Goal: Information Seeking & Learning: Check status

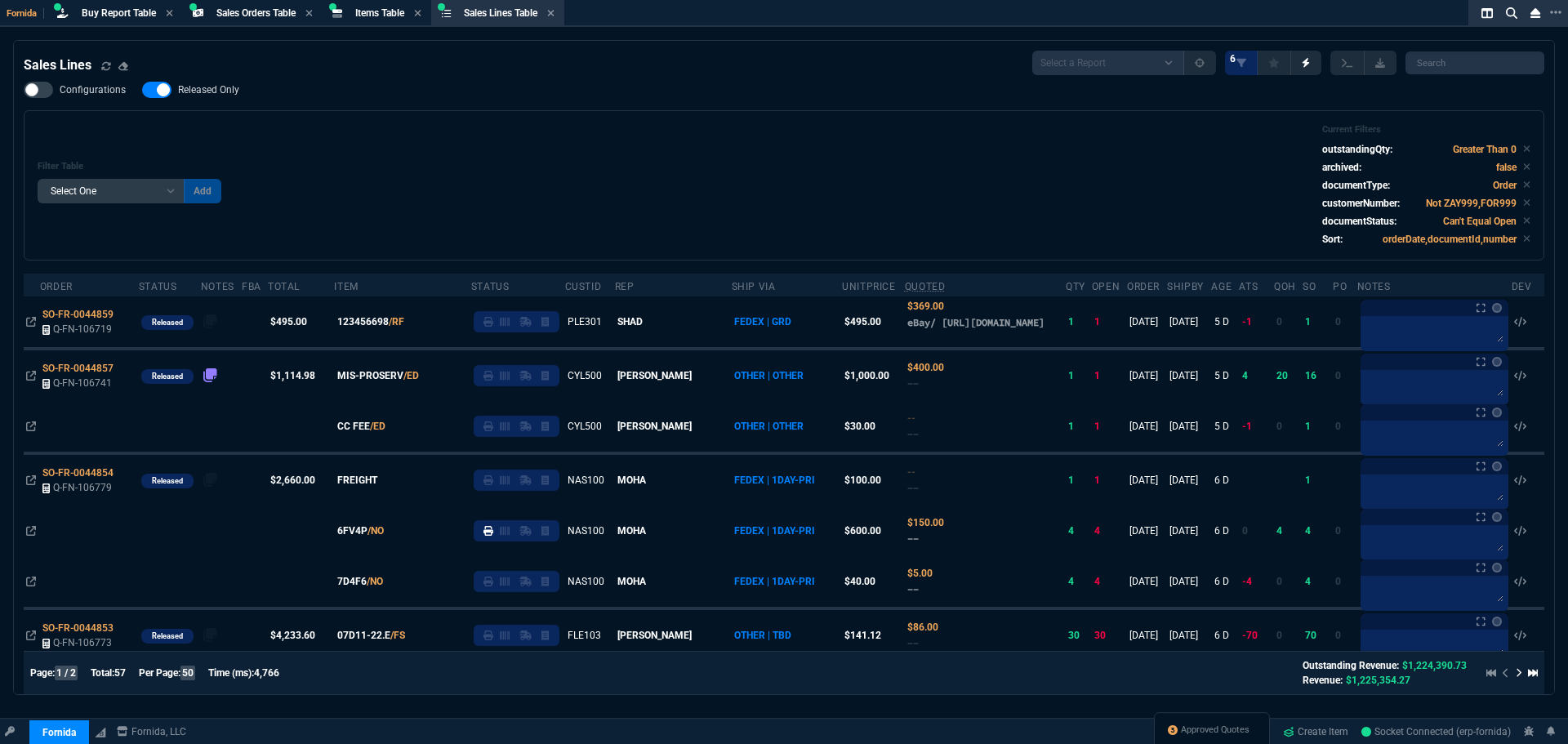
select select "9: OCAM"
select select
click at [371, 10] on span "Items Table" at bounding box center [379, 13] width 49 height 12
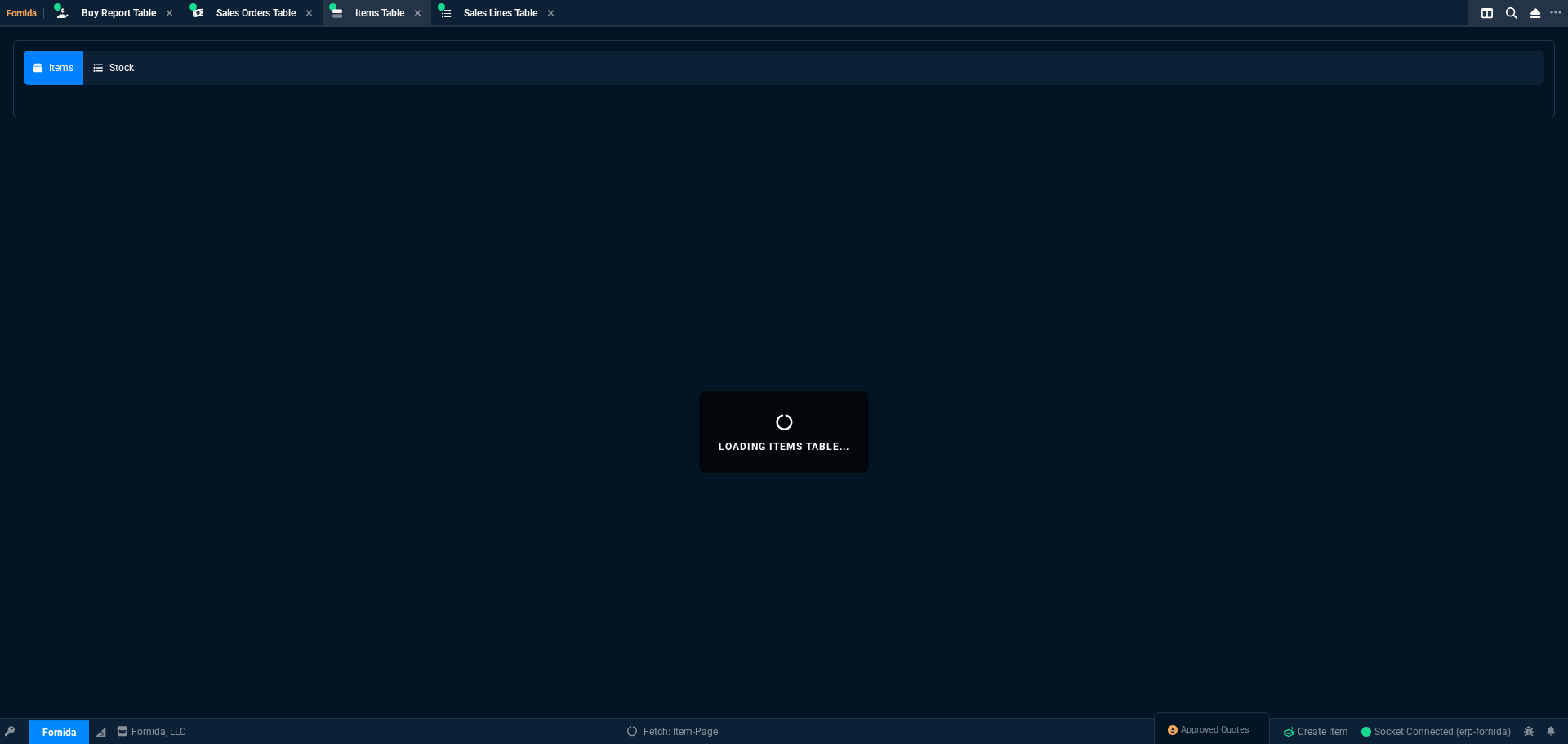
select select
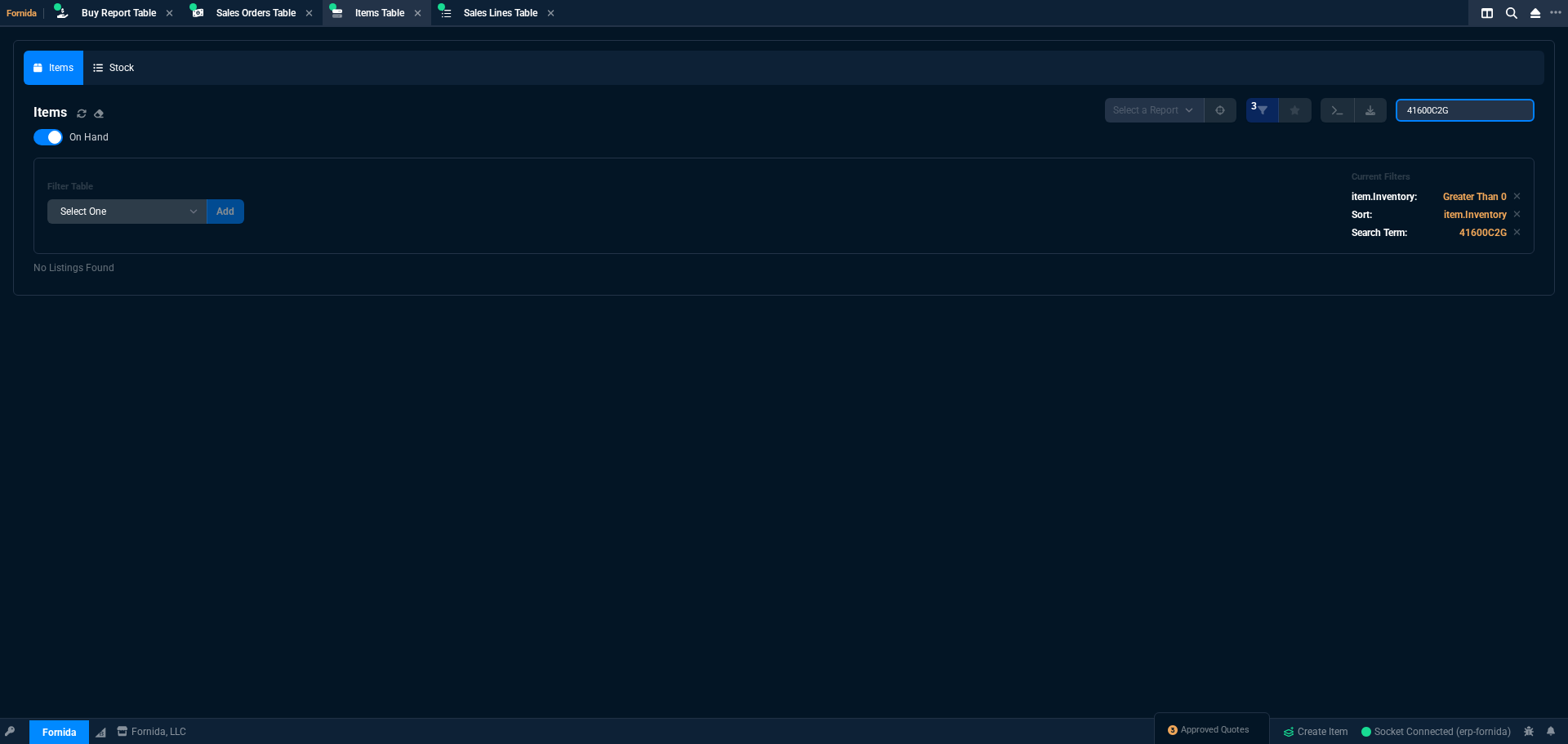
click at [1430, 107] on input "41600C2G" at bounding box center [1465, 109] width 139 height 23
paste input "SSKSV208FR"
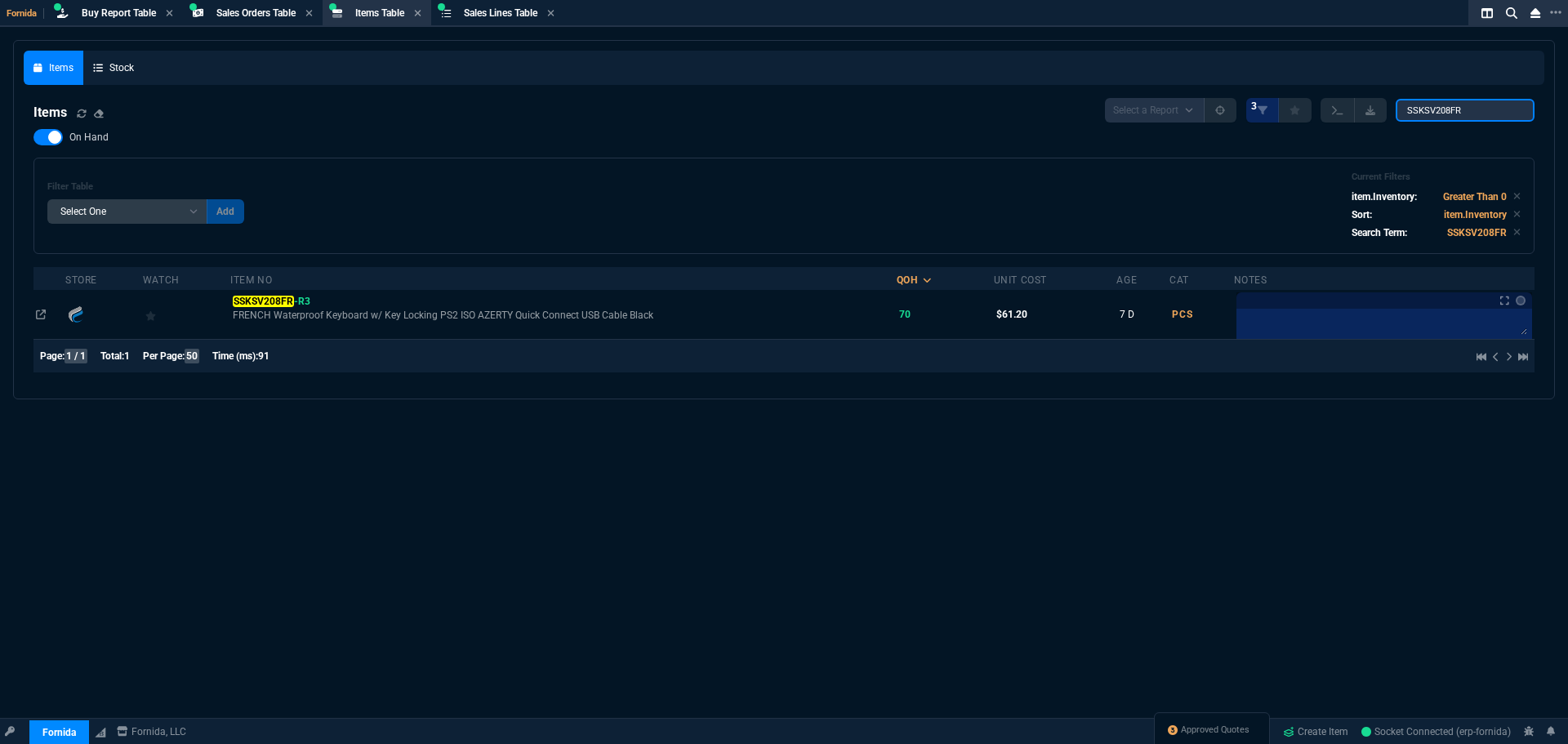
type input "SSKSV208FR"
drag, startPoint x: 256, startPoint y: 295, endPoint x: 347, endPoint y: 311, distance: 92.4
click at [255, 295] on div "SSKSV208FR -R3" at bounding box center [563, 301] width 661 height 15
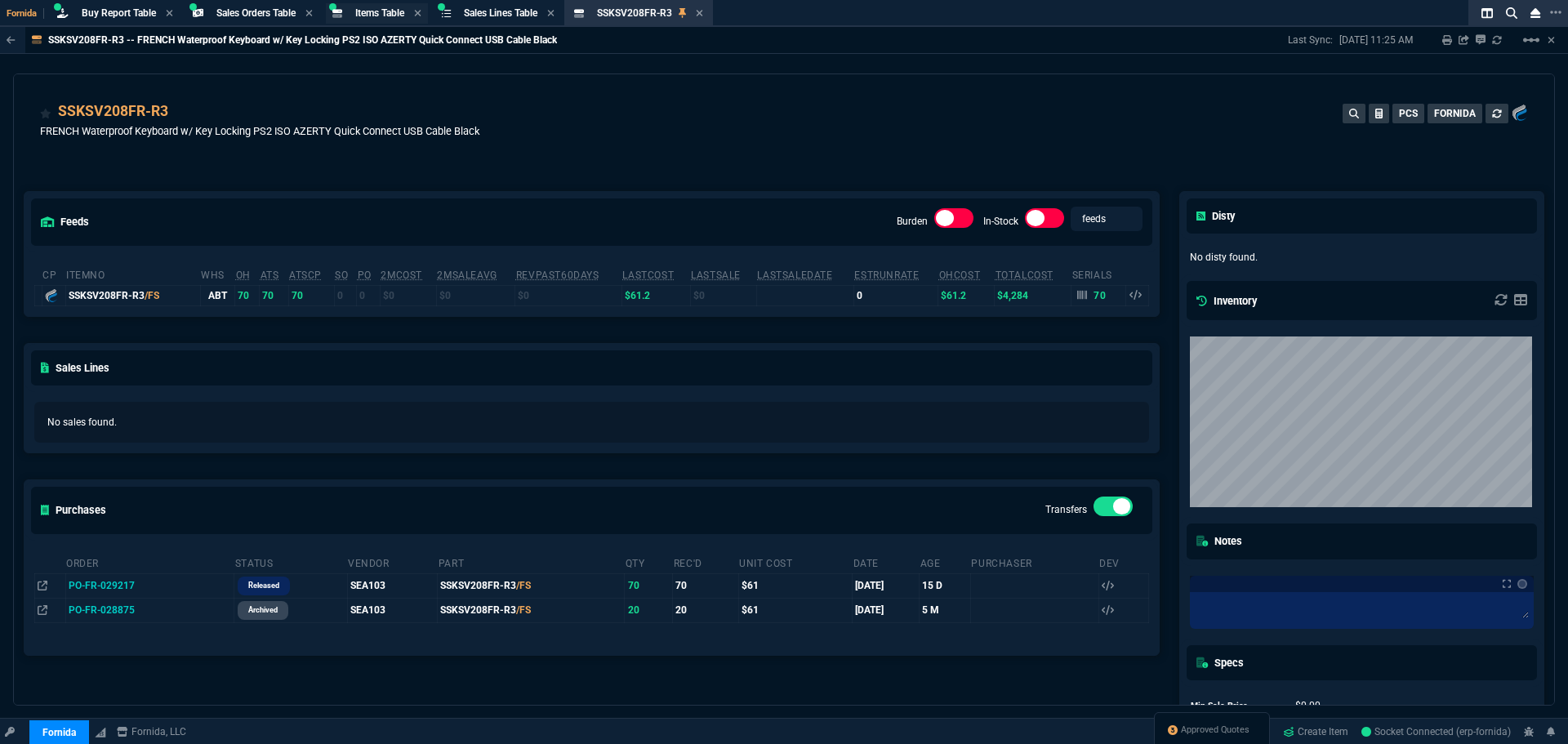
click at [385, 15] on span "Items Table" at bounding box center [379, 13] width 49 height 12
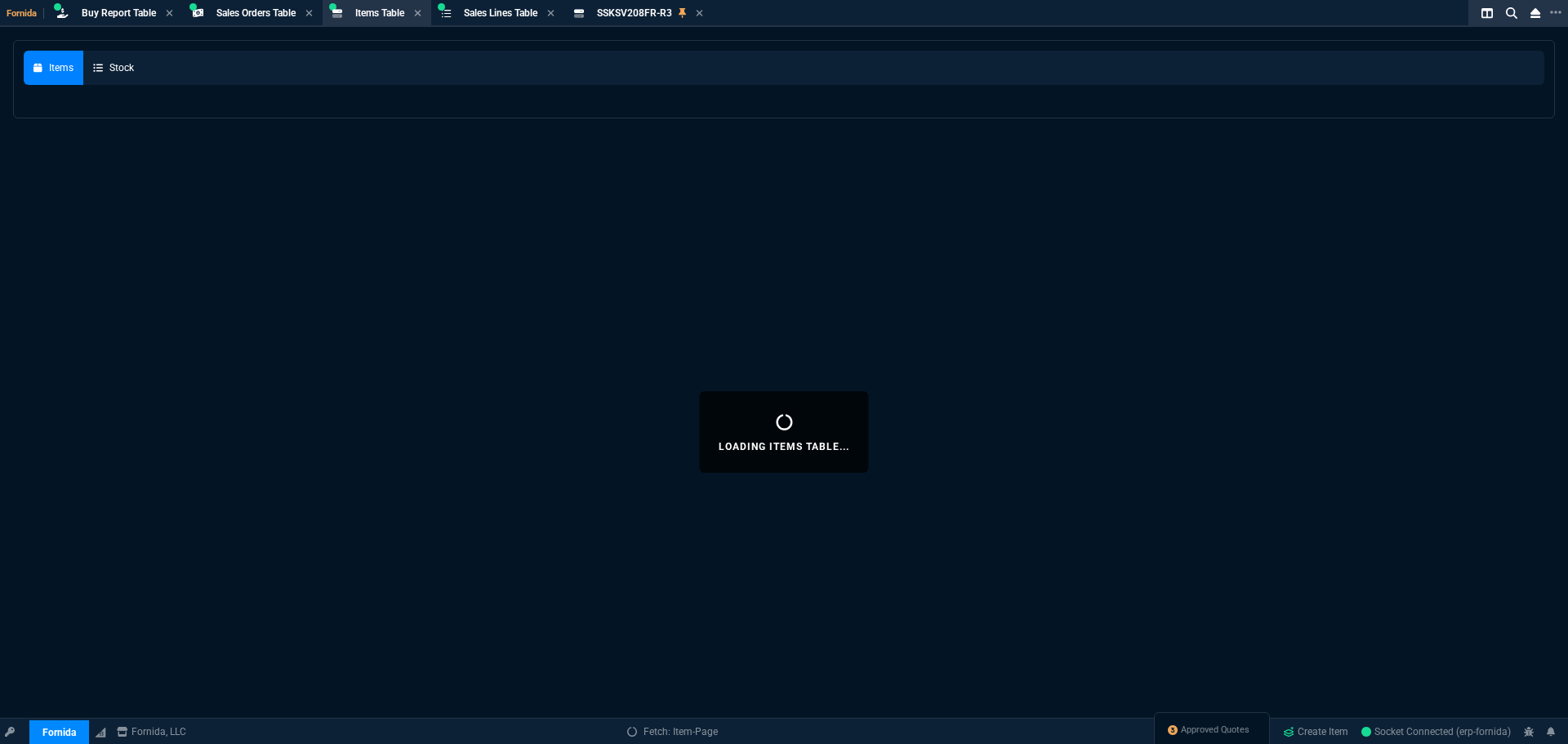
select select
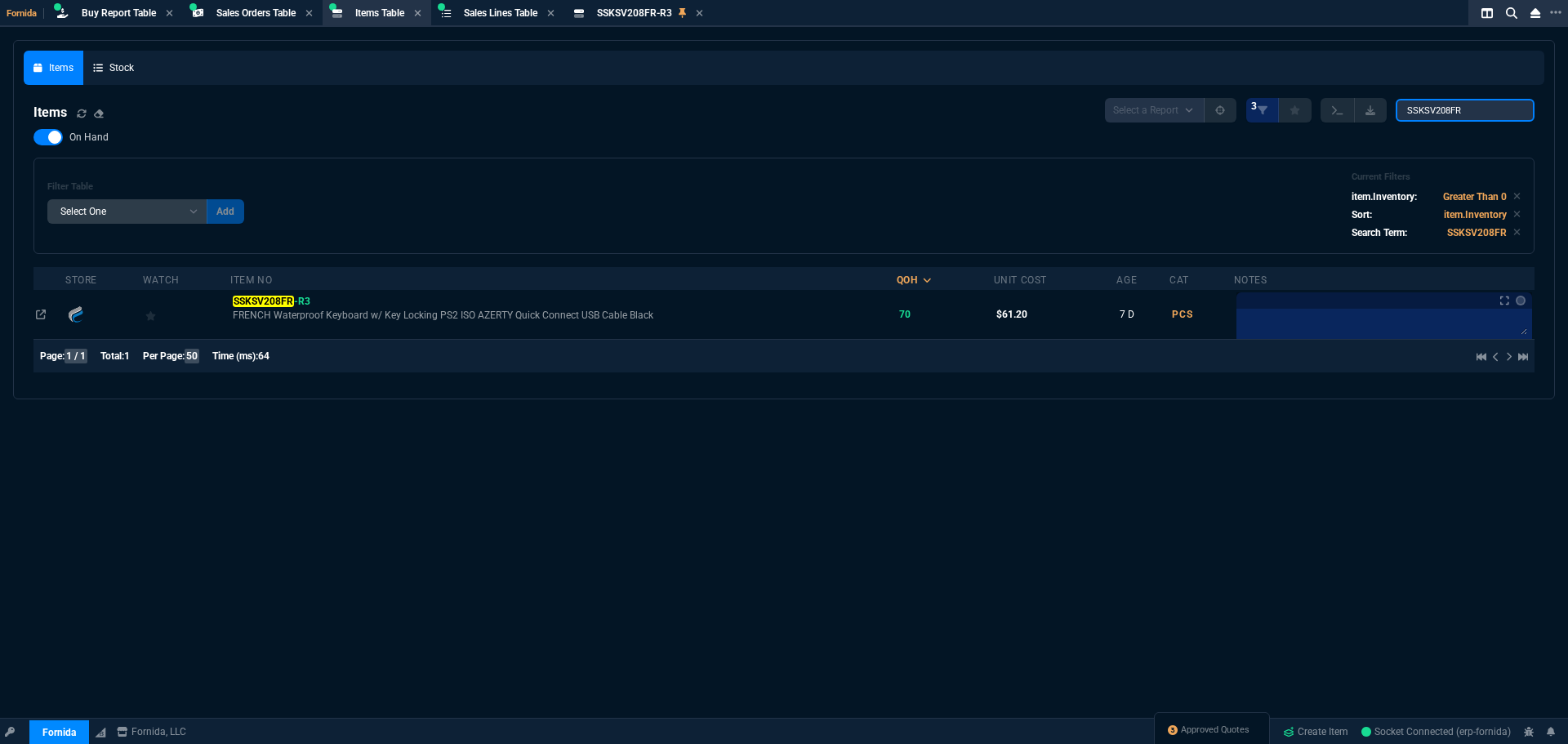
click at [1422, 104] on input "SSKSV208FR" at bounding box center [1465, 109] width 139 height 23
paste input "91016-105.B"
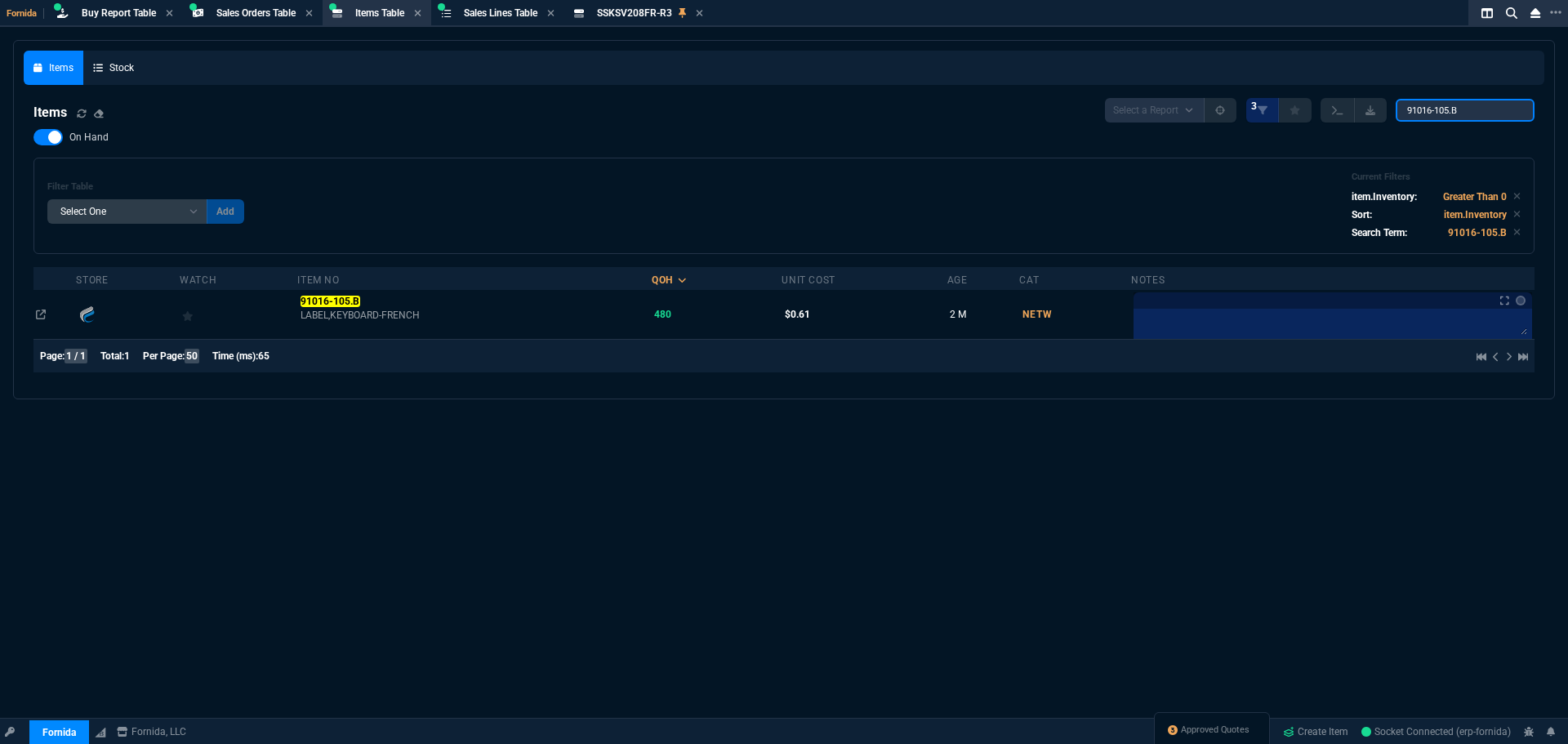
type input "91016-105.B"
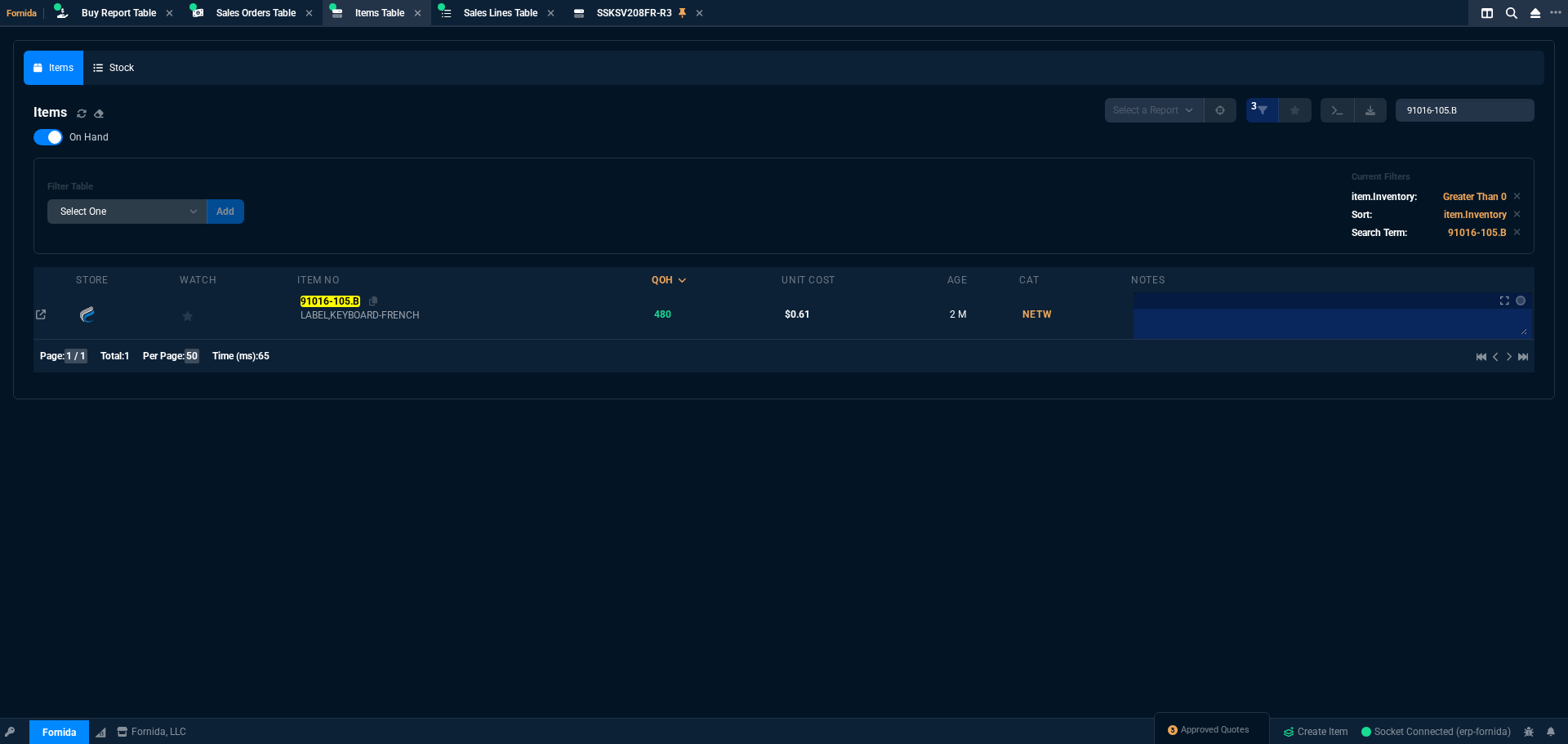
click at [354, 299] on mark "91016-105.B" at bounding box center [330, 301] width 59 height 12
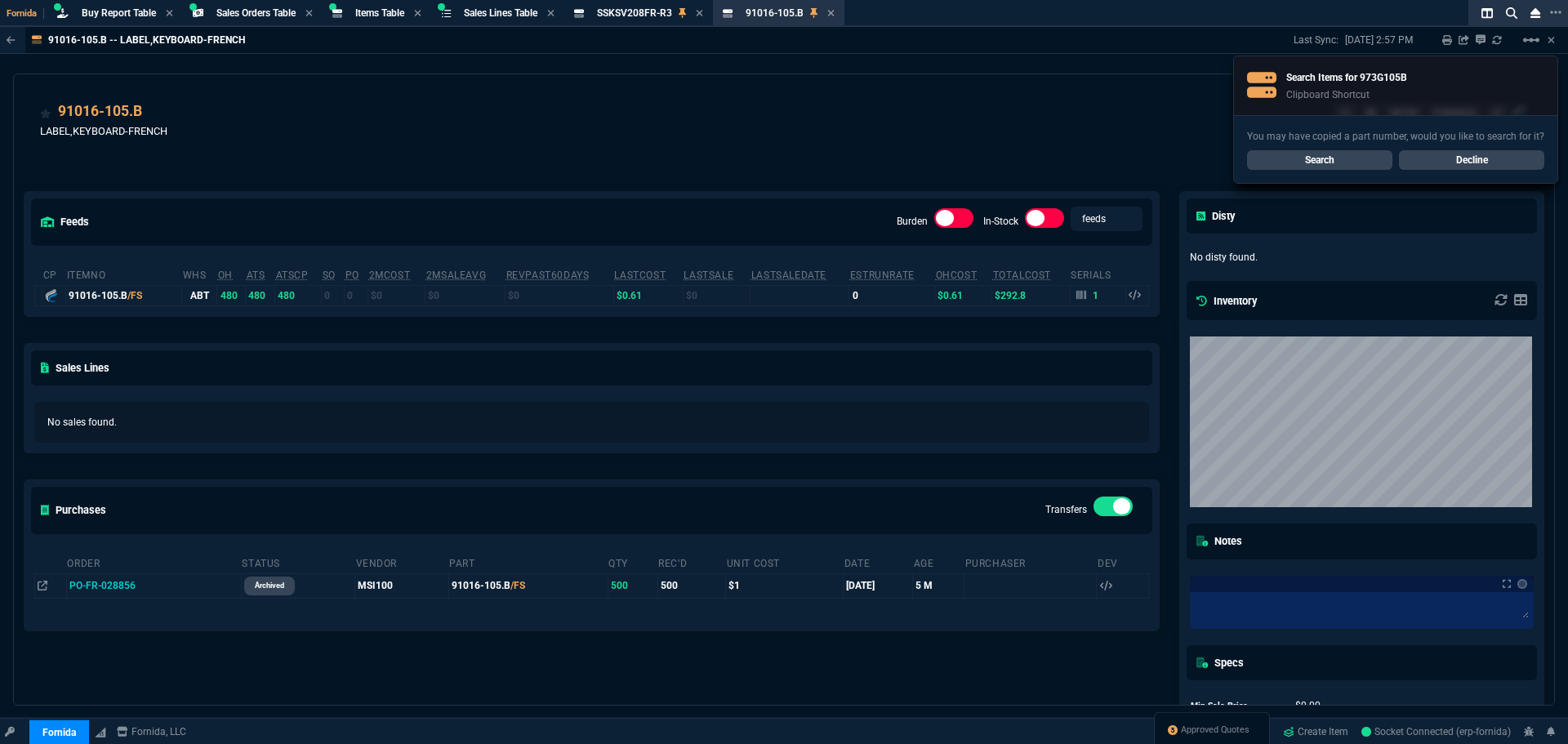
click at [1352, 157] on link "Search" at bounding box center [1320, 159] width 145 height 19
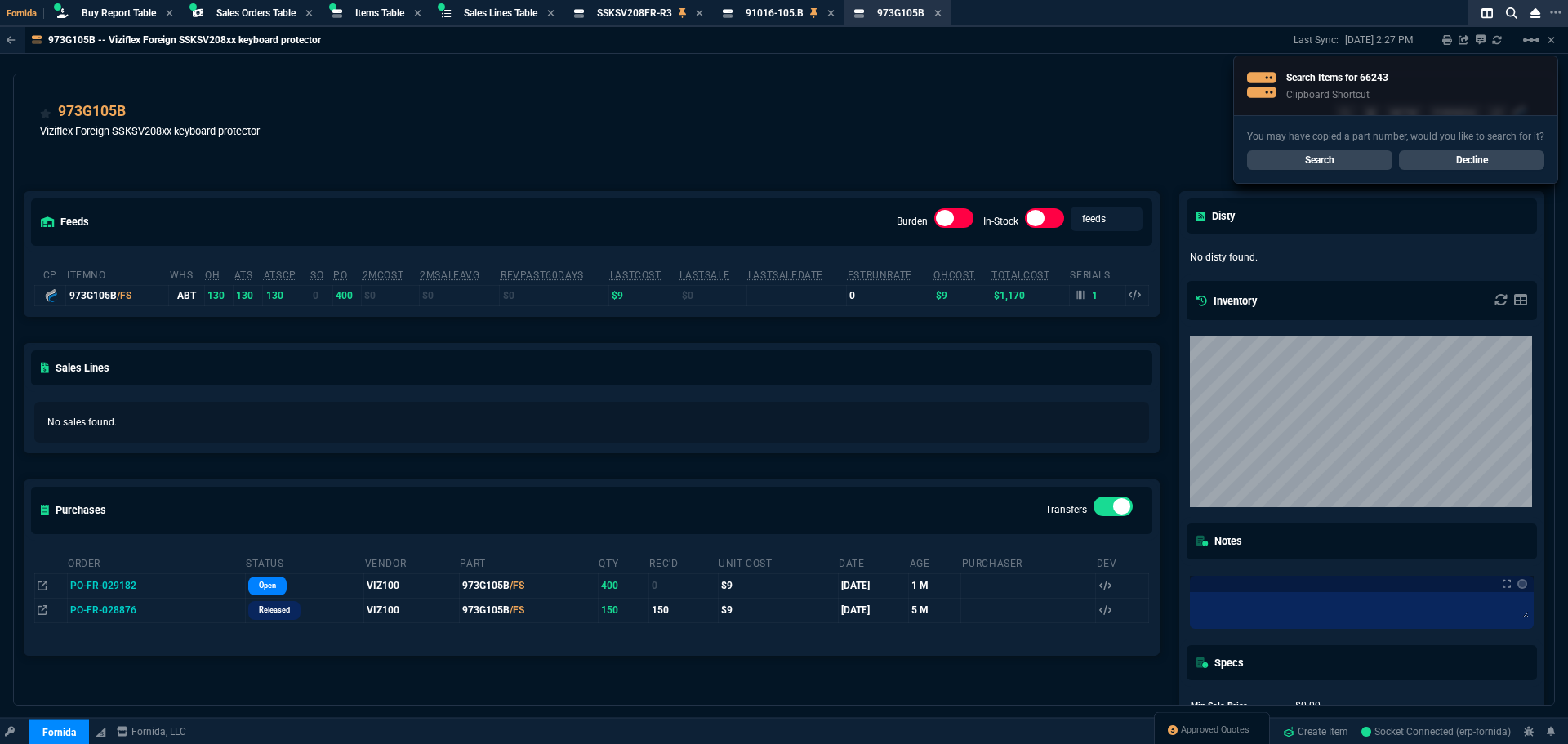
click at [1325, 158] on link "Search" at bounding box center [1320, 159] width 145 height 19
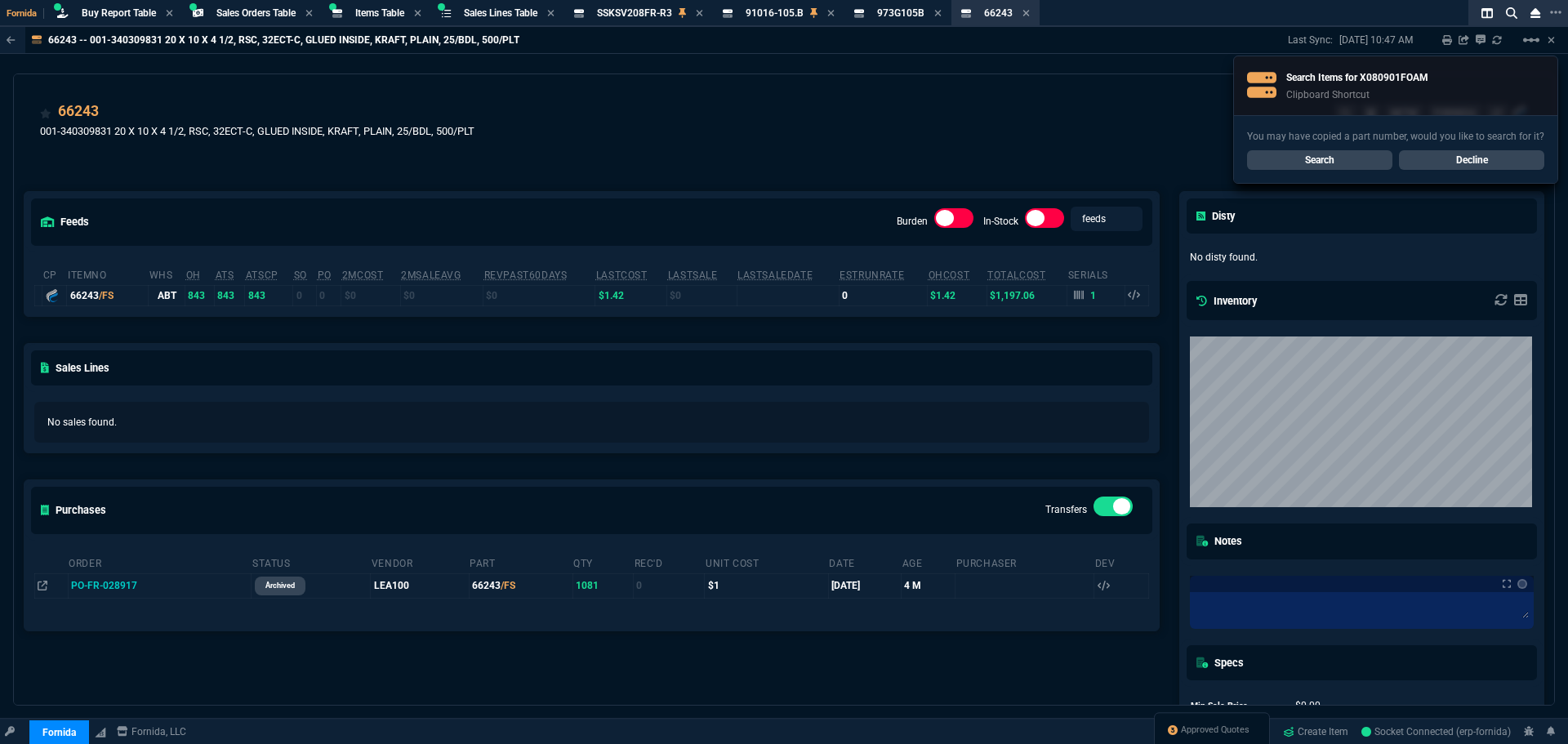
click at [1332, 159] on link "Search" at bounding box center [1320, 159] width 145 height 19
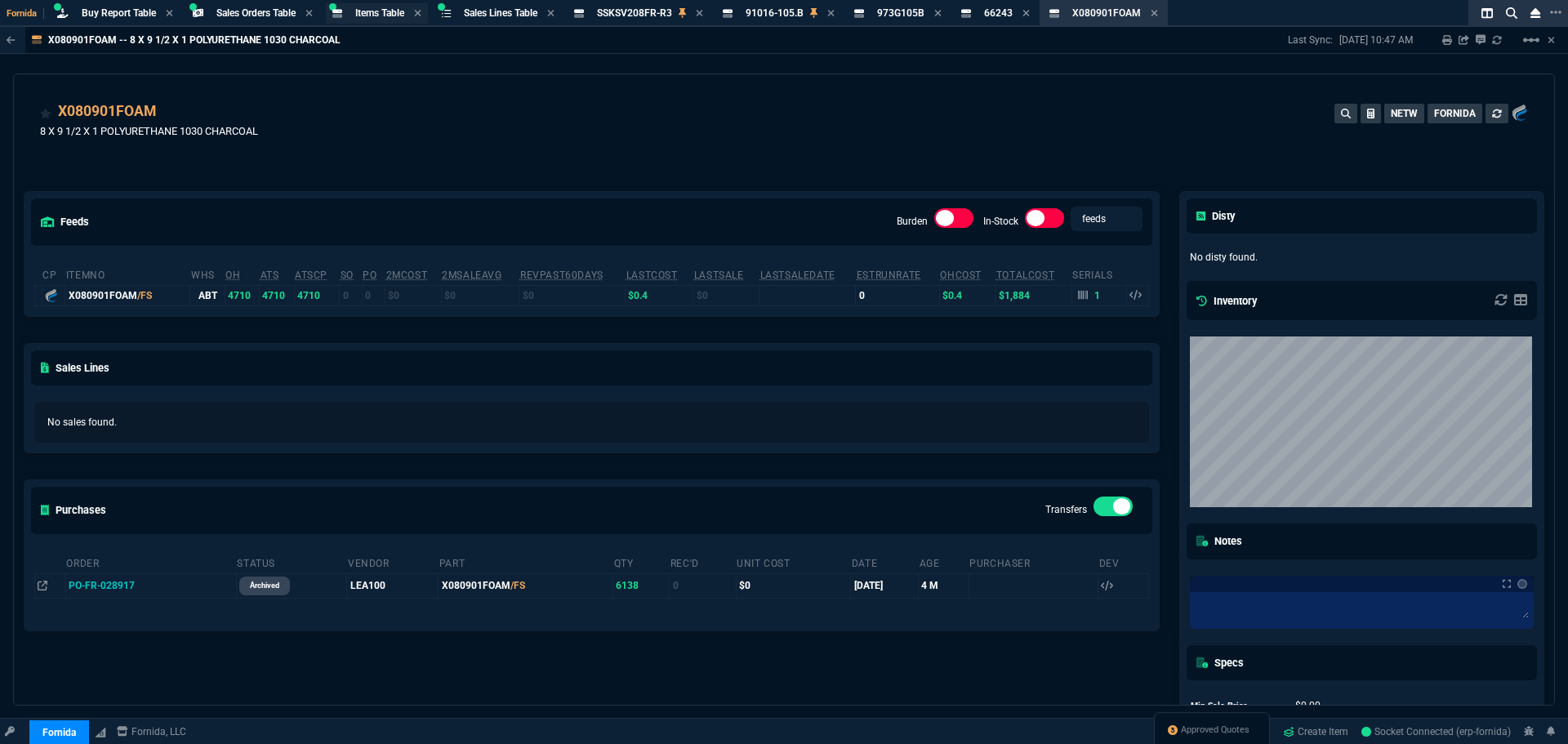
click at [400, 13] on span "Items Table" at bounding box center [379, 13] width 49 height 12
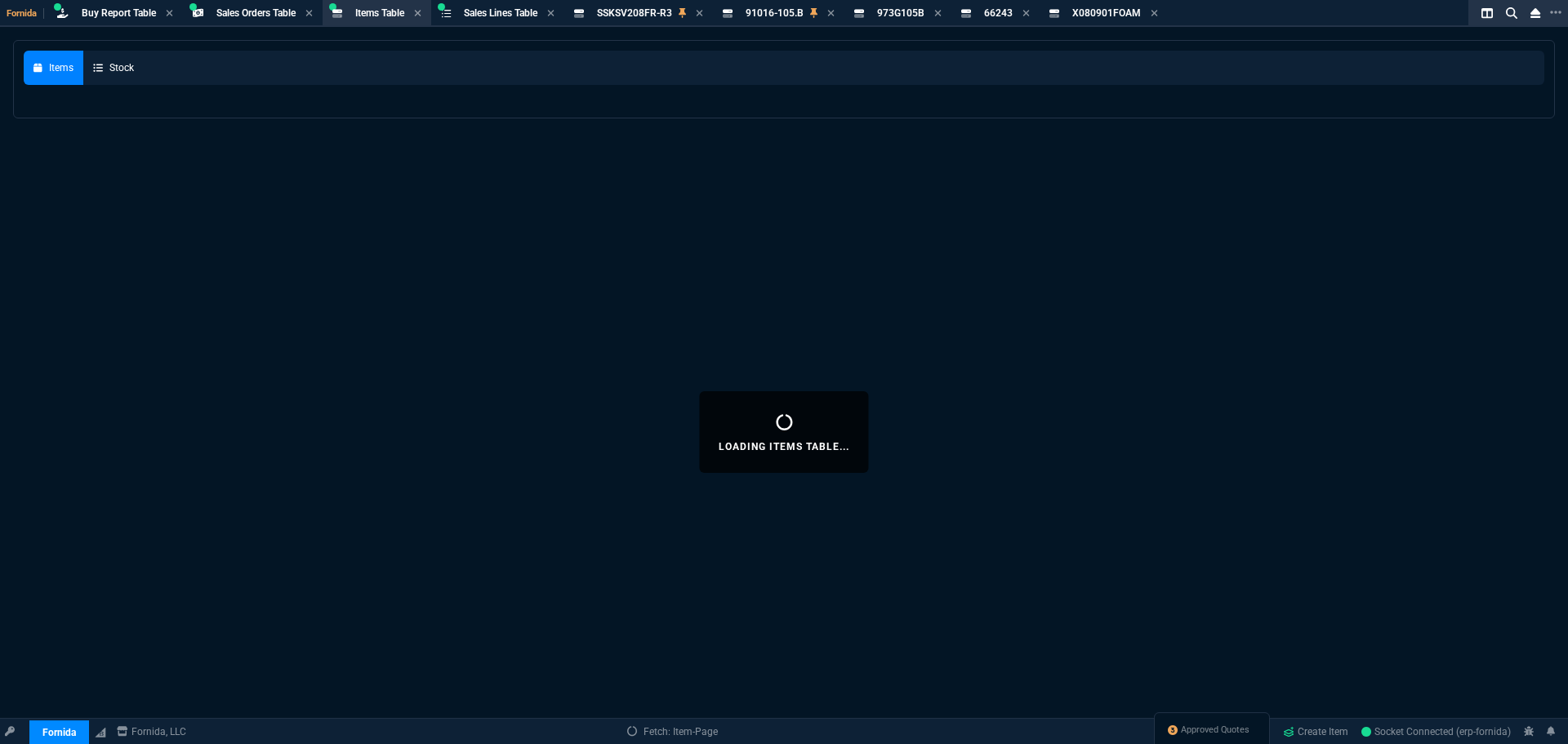
select select
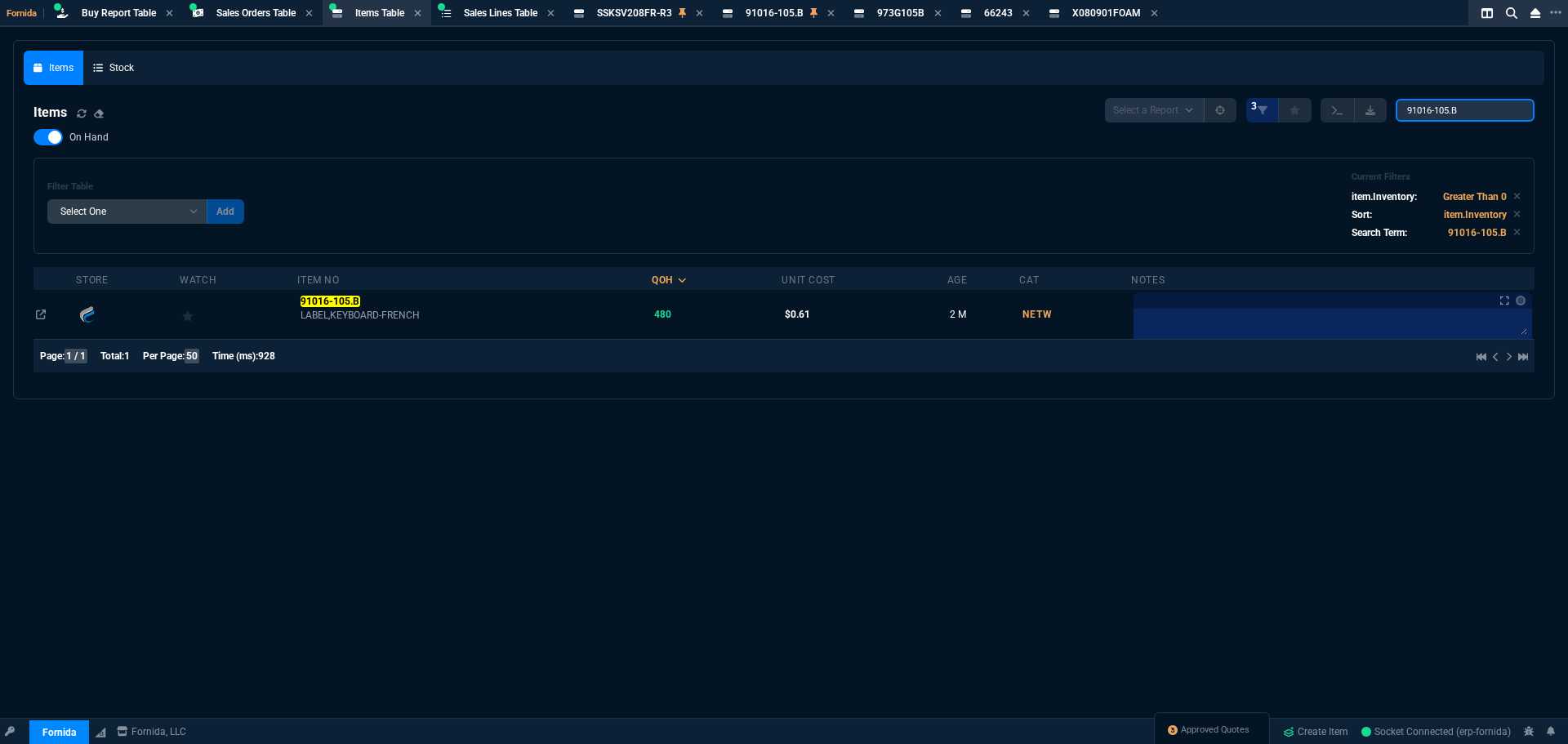
click at [1435, 104] on input "91016-105.B" at bounding box center [1465, 109] width 139 height 23
paste input "SSKSV208FR"
type input "SSKSV208FR"
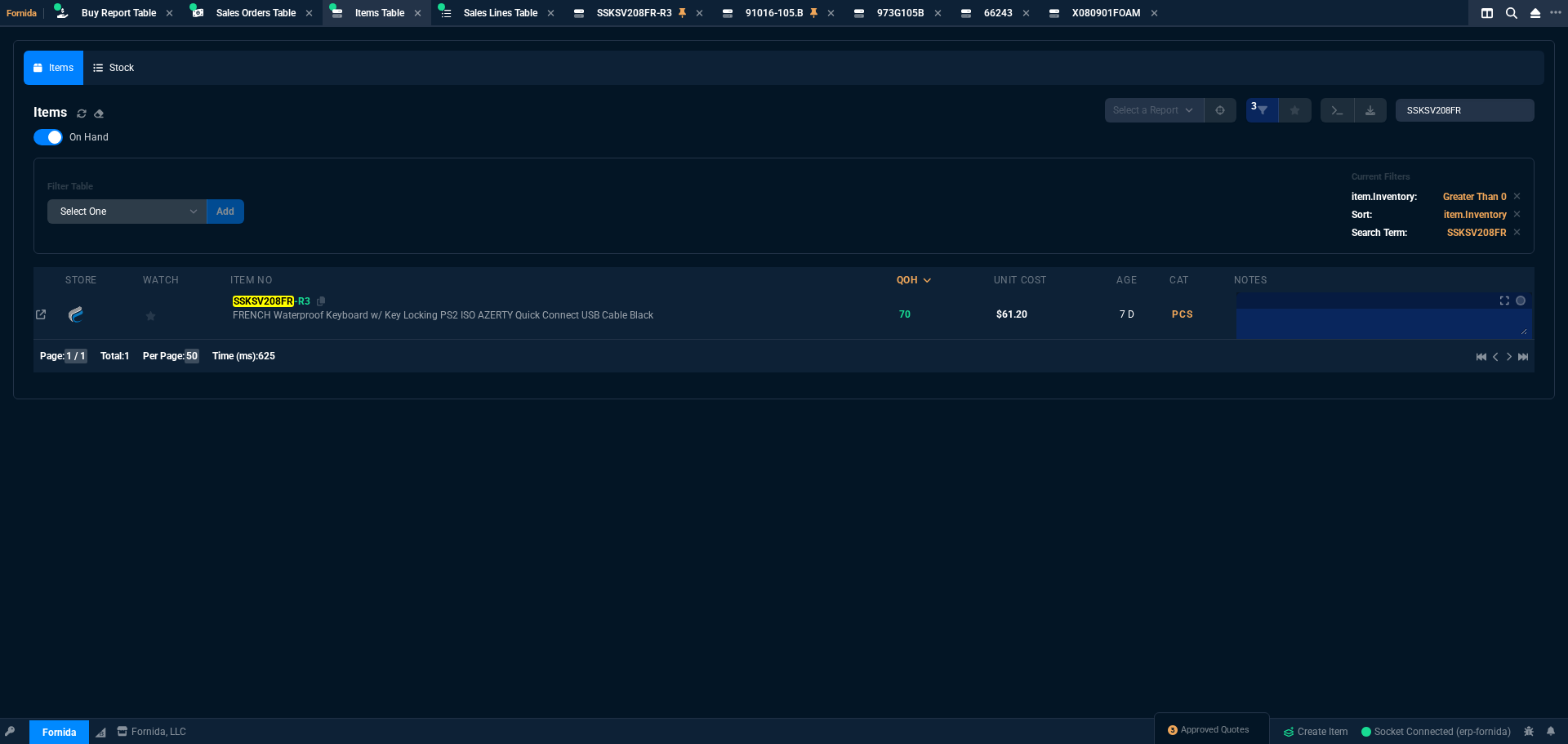
click at [302, 306] on span "SSKSV208FR -R3" at bounding box center [271, 301] width 77 height 12
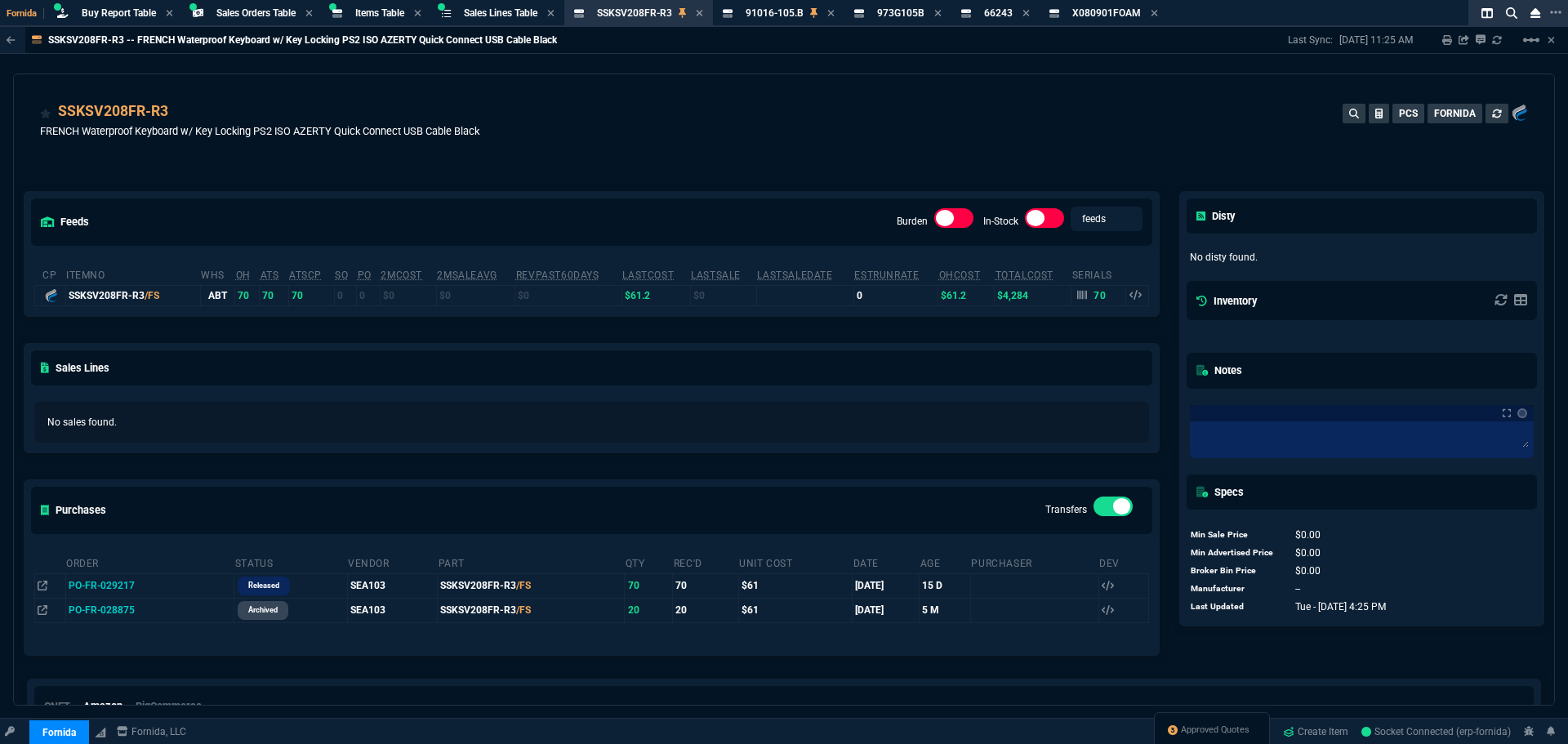
drag, startPoint x: 250, startPoint y: 207, endPoint x: 328, endPoint y: 223, distance: 79.6
click at [249, 206] on div "feeds Burden In-Stock feeds prices" at bounding box center [591, 221] width 1134 height 59
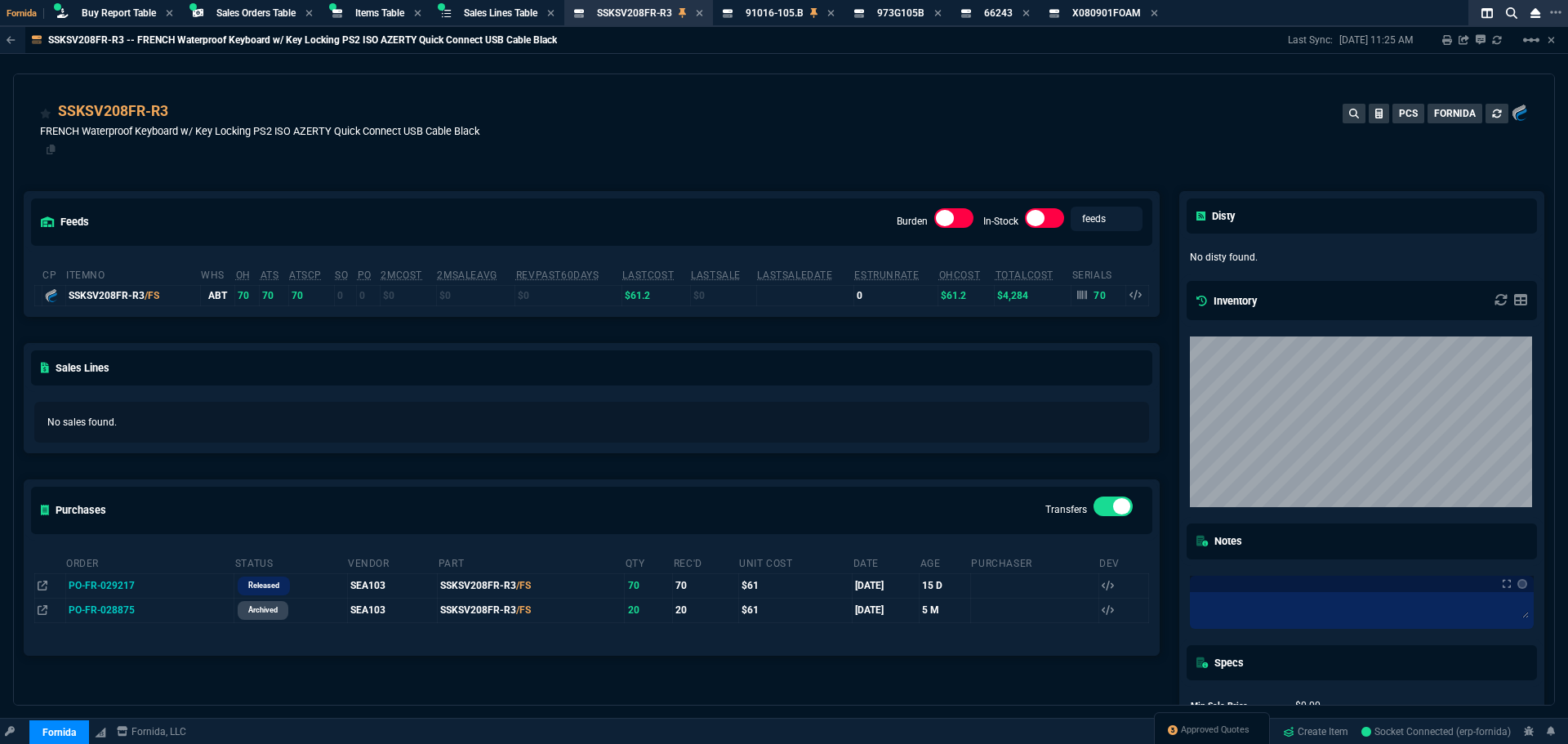
drag, startPoint x: 179, startPoint y: 167, endPoint x: 180, endPoint y: 136, distance: 31.0
click at [180, 167] on div "feeds Burden In-Stock feeds prices cp ItemNo WHS OH ATS ATSCP SO PO 2MCost 2MSa…" at bounding box center [591, 481] width 1155 height 651
click at [1078, 296] on icon at bounding box center [1082, 295] width 10 height 10
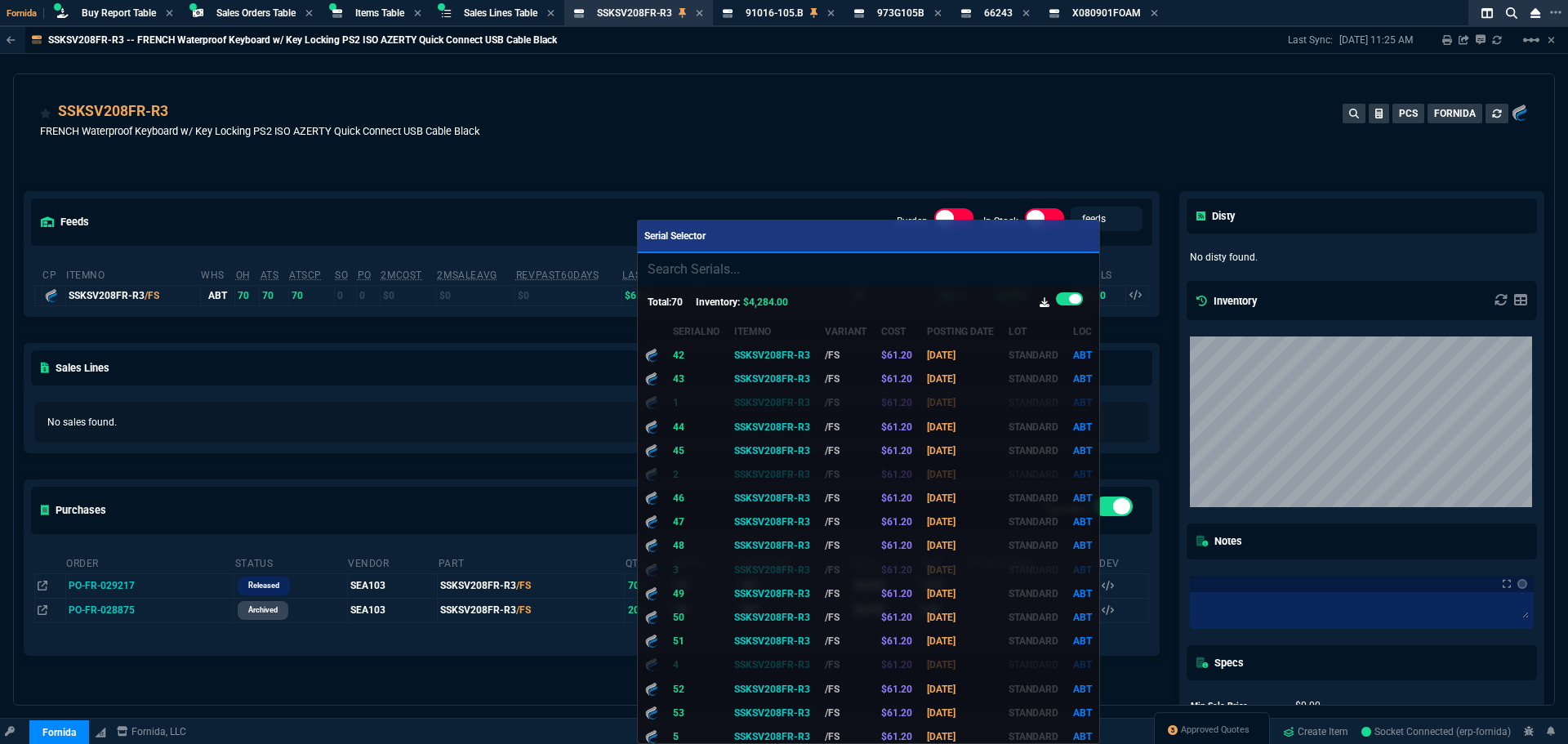
click at [1028, 160] on div at bounding box center [784, 372] width 1568 height 744
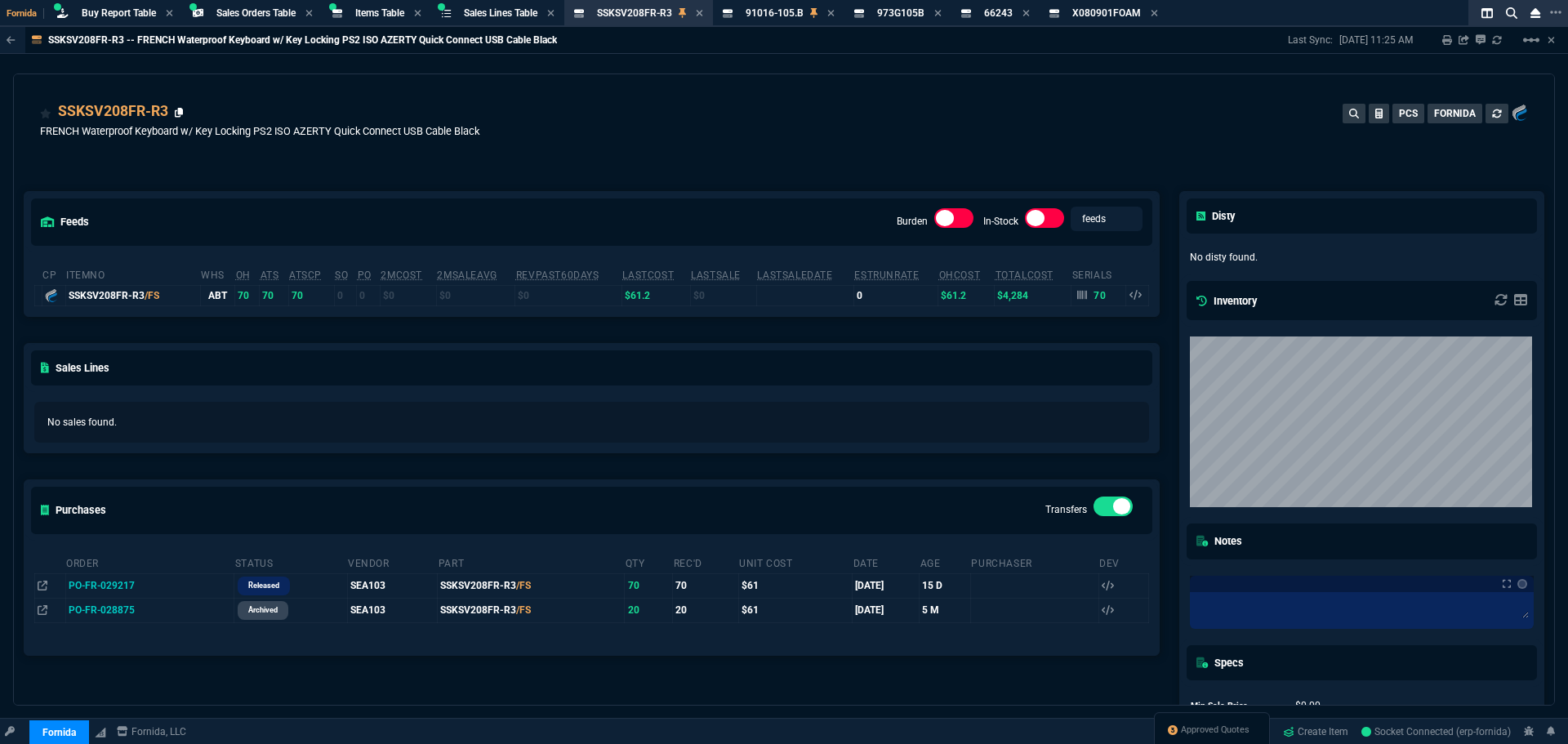
click at [179, 111] on icon at bounding box center [179, 113] width 9 height 10
click at [784, 12] on span "91016-105.B" at bounding box center [774, 13] width 58 height 12
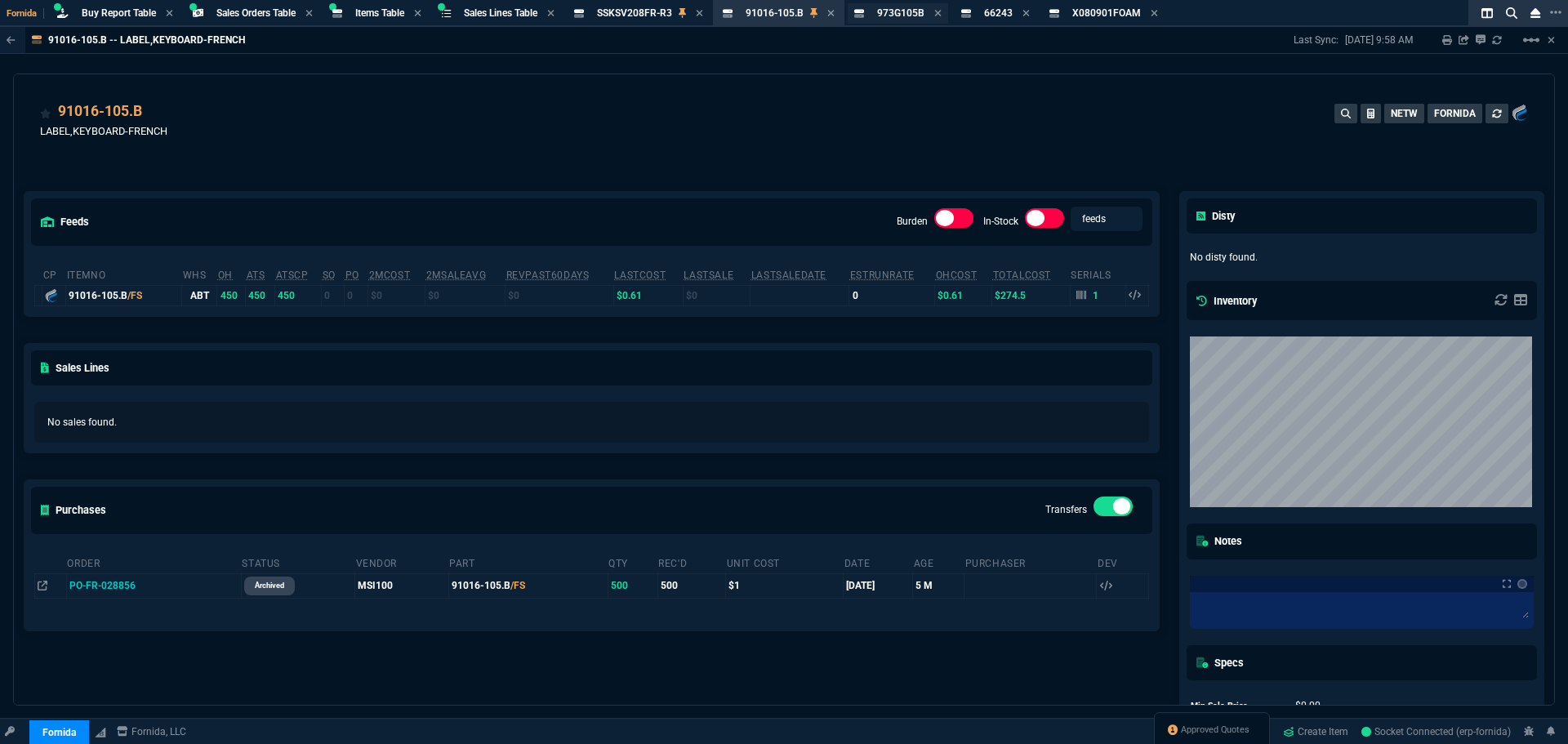
click at [896, 12] on span "973G105B" at bounding box center [901, 13] width 48 height 12
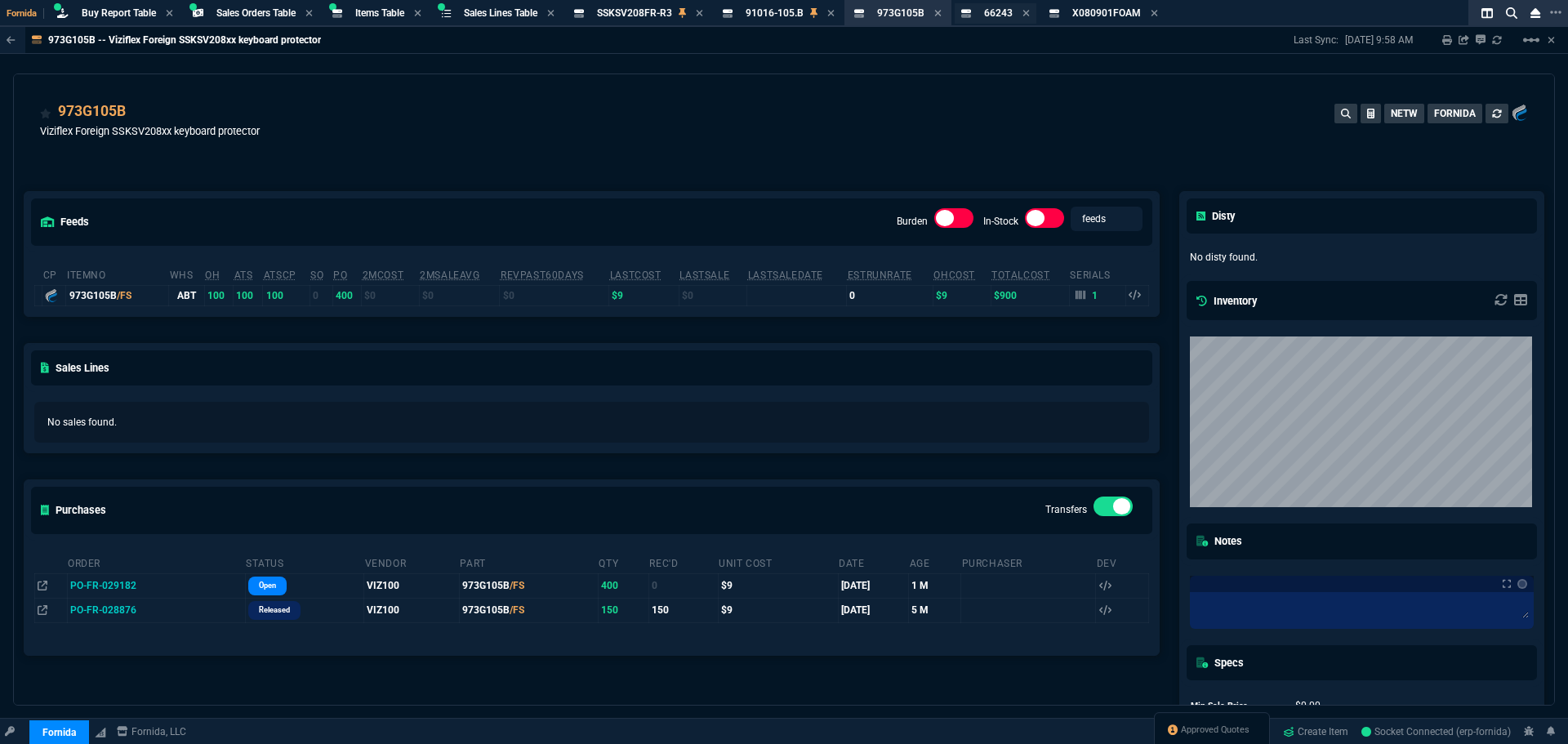
click at [1010, 6] on div "66243 Item" at bounding box center [996, 13] width 82 height 20
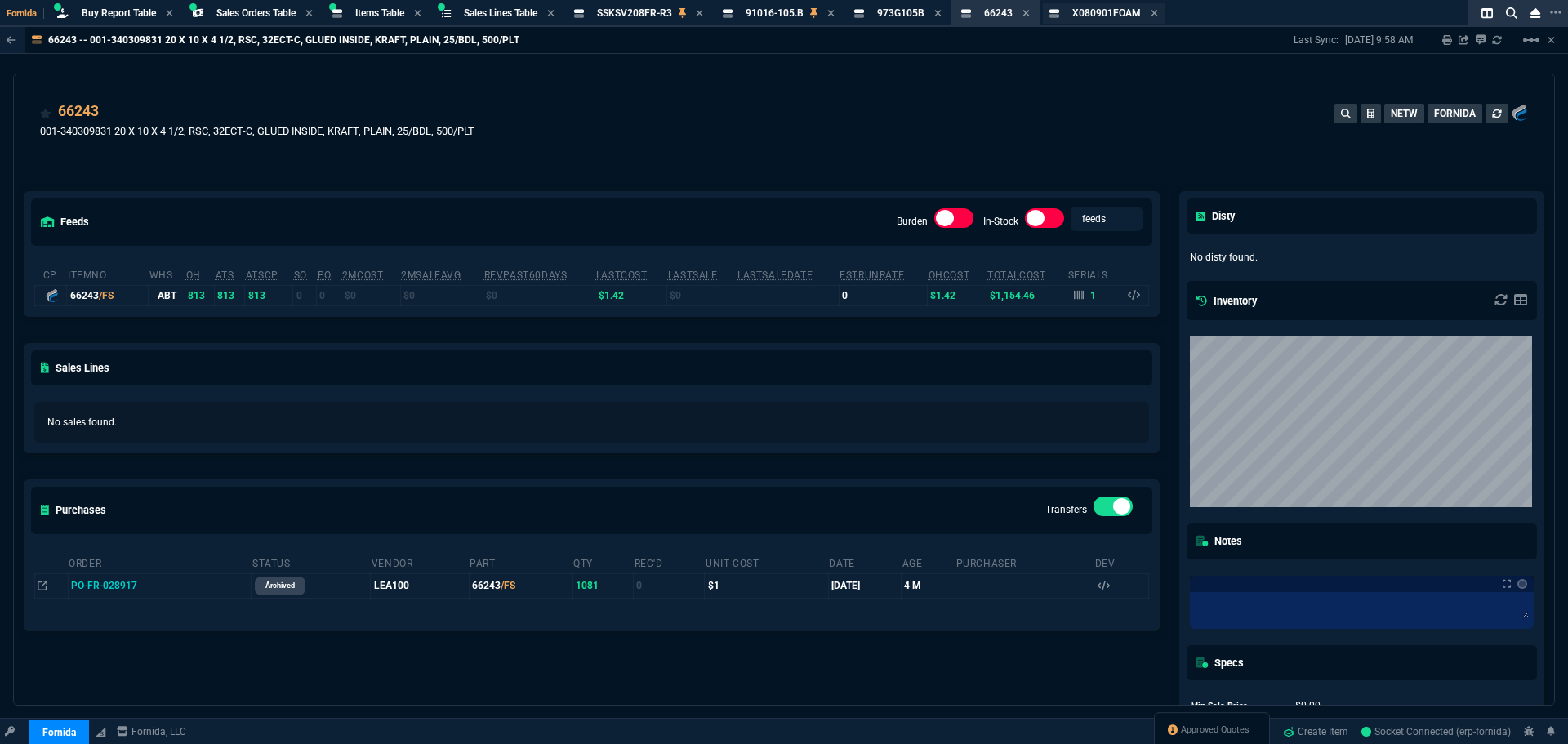
click at [1107, 17] on span "X080901FOAM" at bounding box center [1107, 13] width 69 height 12
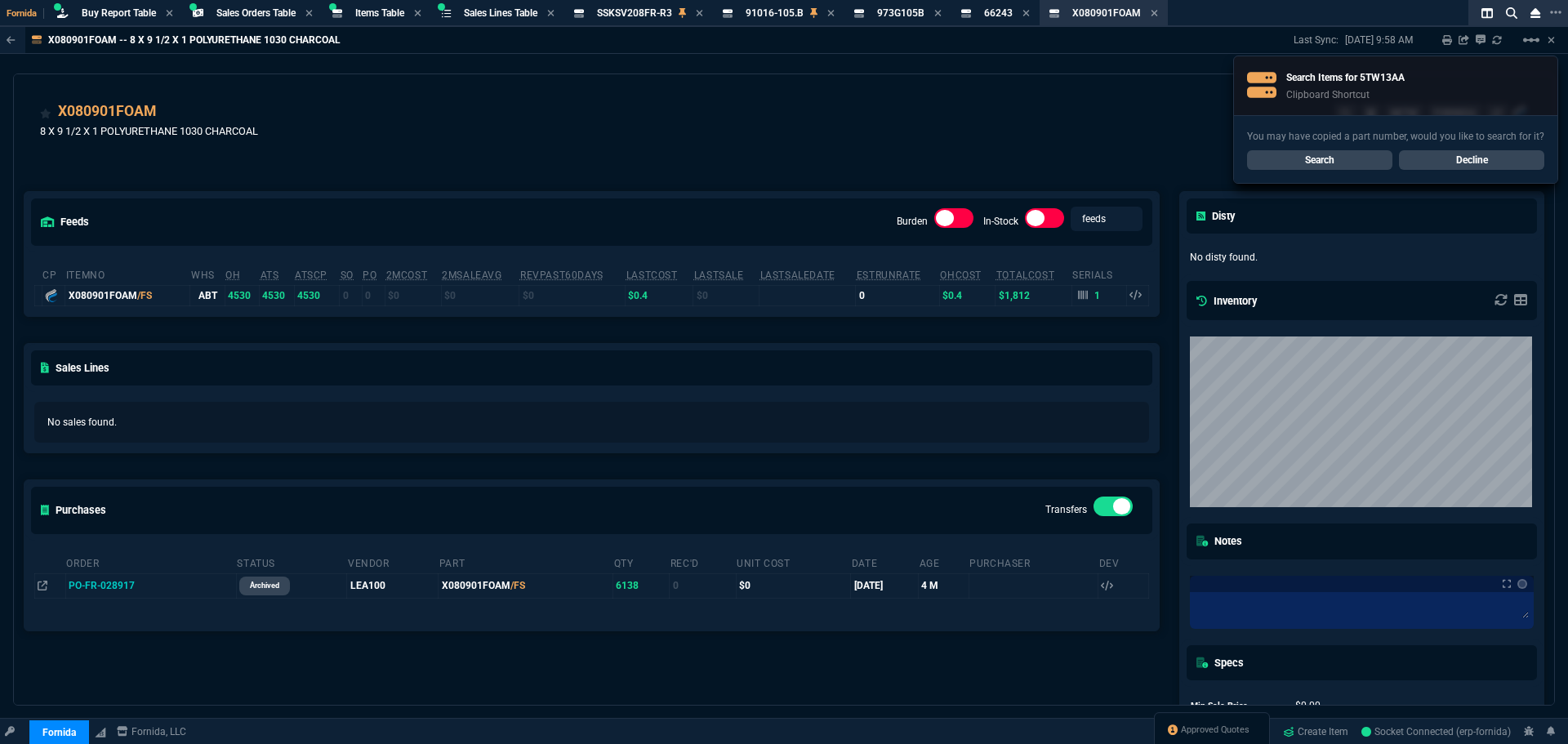
click at [1347, 158] on link "Search" at bounding box center [1320, 159] width 145 height 19
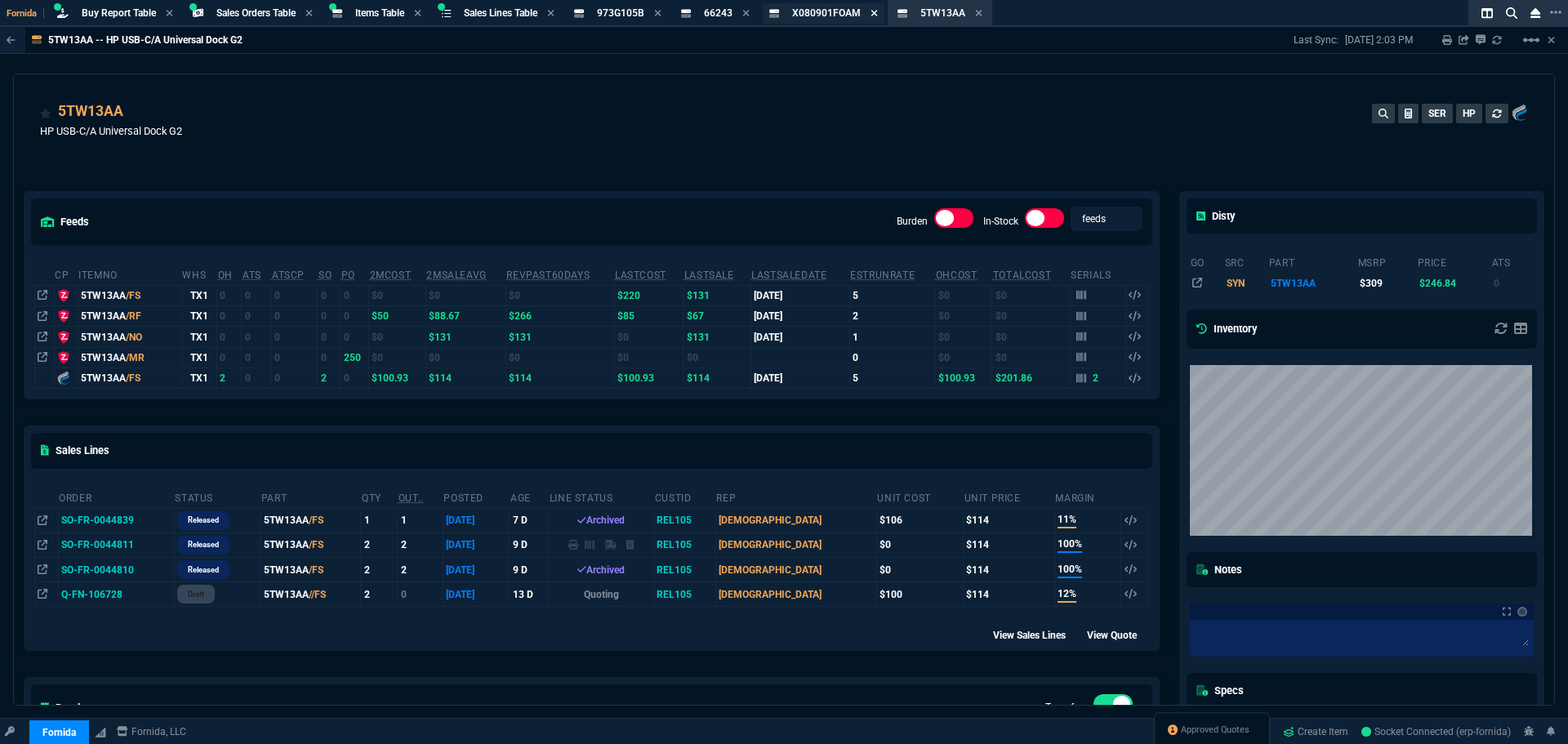
click at [878, 11] on icon at bounding box center [874, 13] width 8 height 10
click at [749, 17] on icon at bounding box center [746, 13] width 8 height 10
click at [662, 14] on icon at bounding box center [657, 13] width 8 height 10
click at [1076, 381] on icon at bounding box center [1081, 378] width 10 height 9
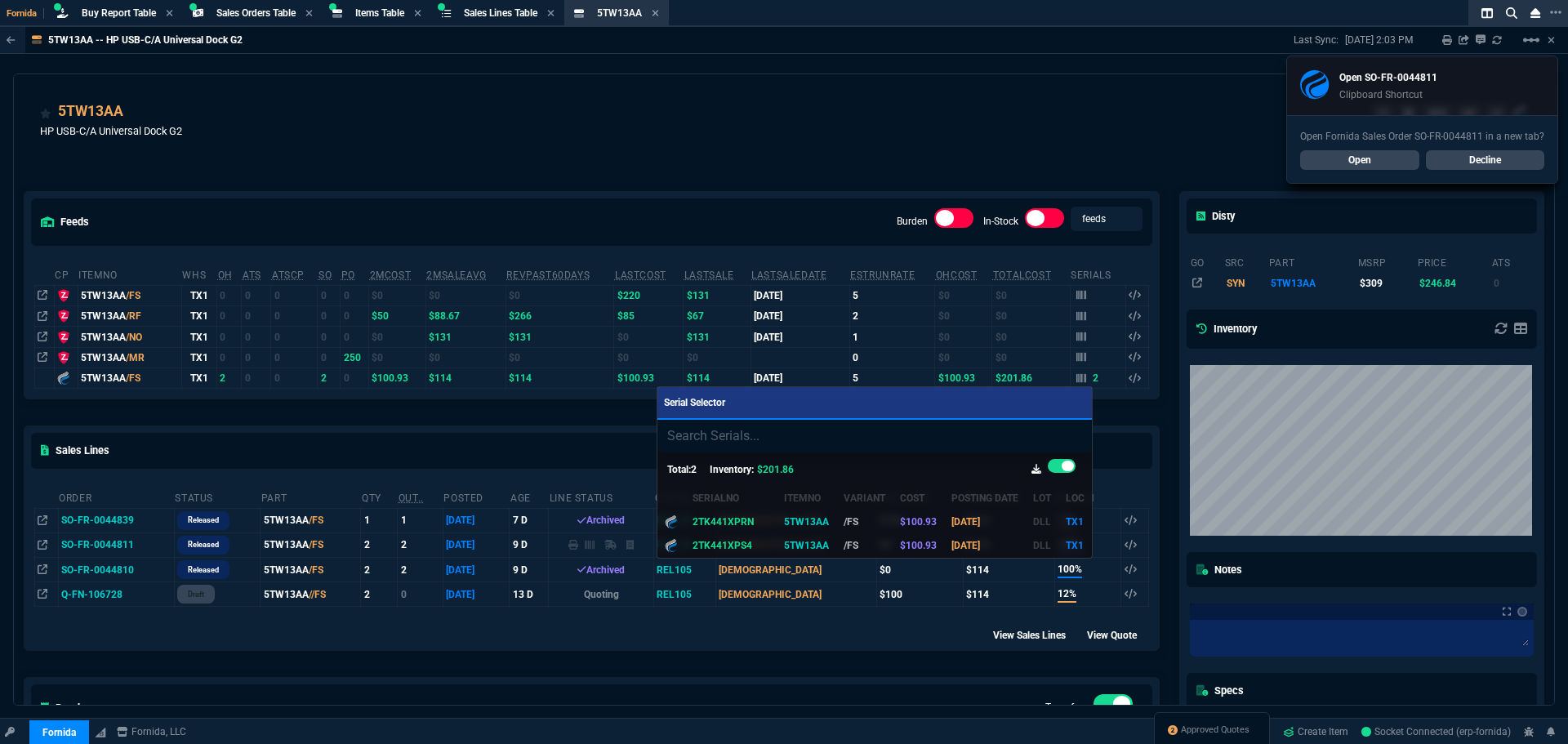
click at [95, 518] on div at bounding box center [784, 372] width 1568 height 744
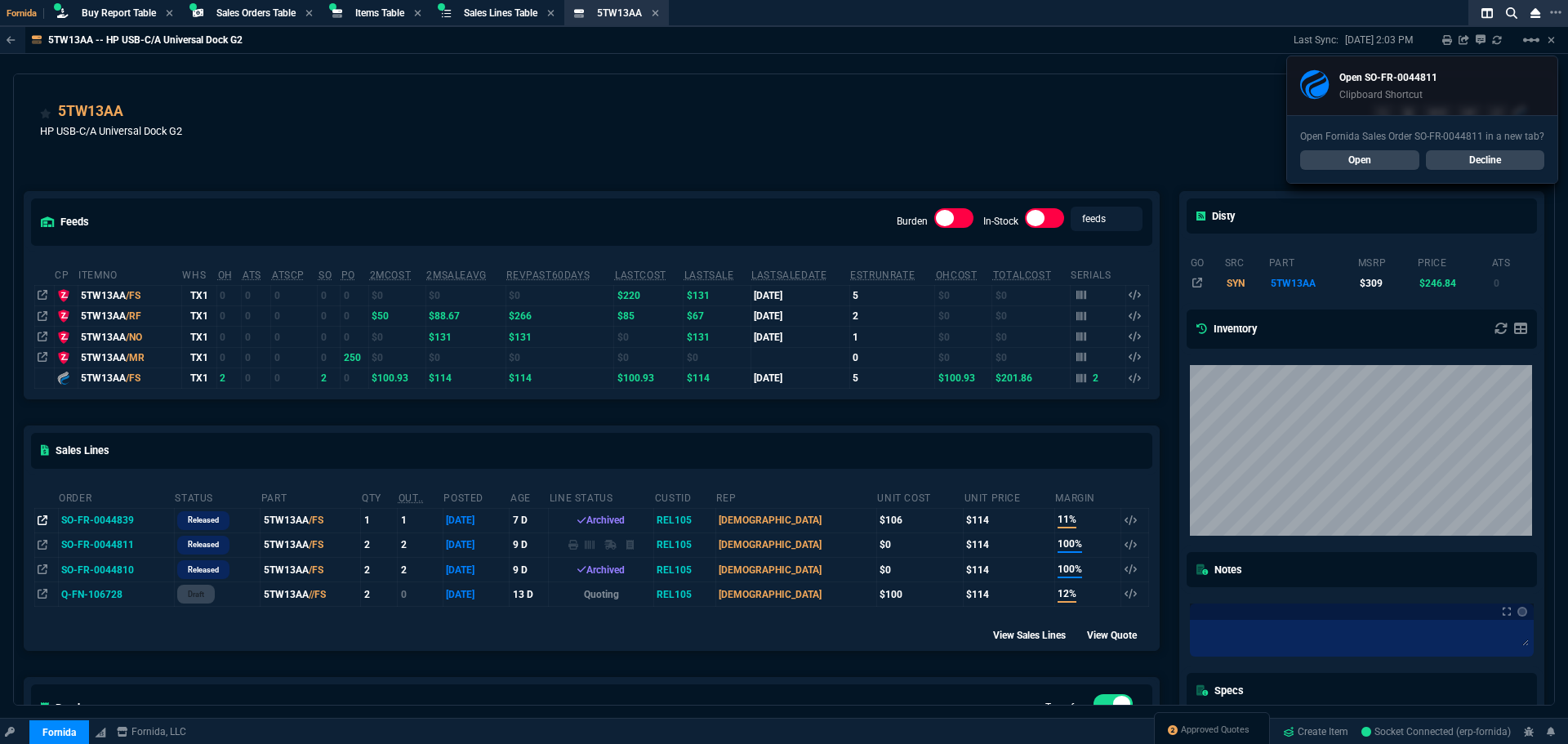
click at [42, 524] on icon at bounding box center [43, 520] width 10 height 10
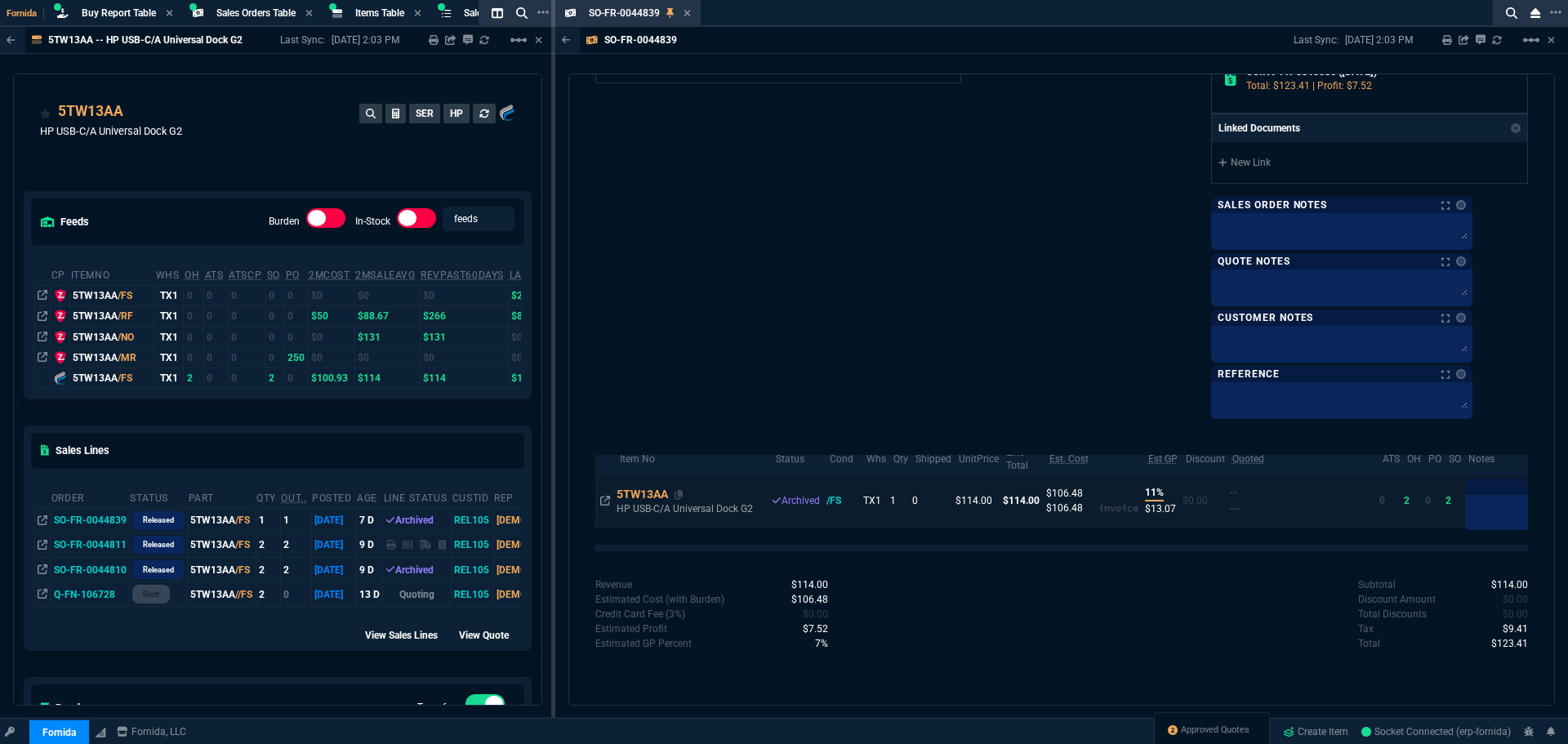
scroll to position [21, 0]
click at [683, 14] on icon at bounding box center [687, 13] width 8 height 10
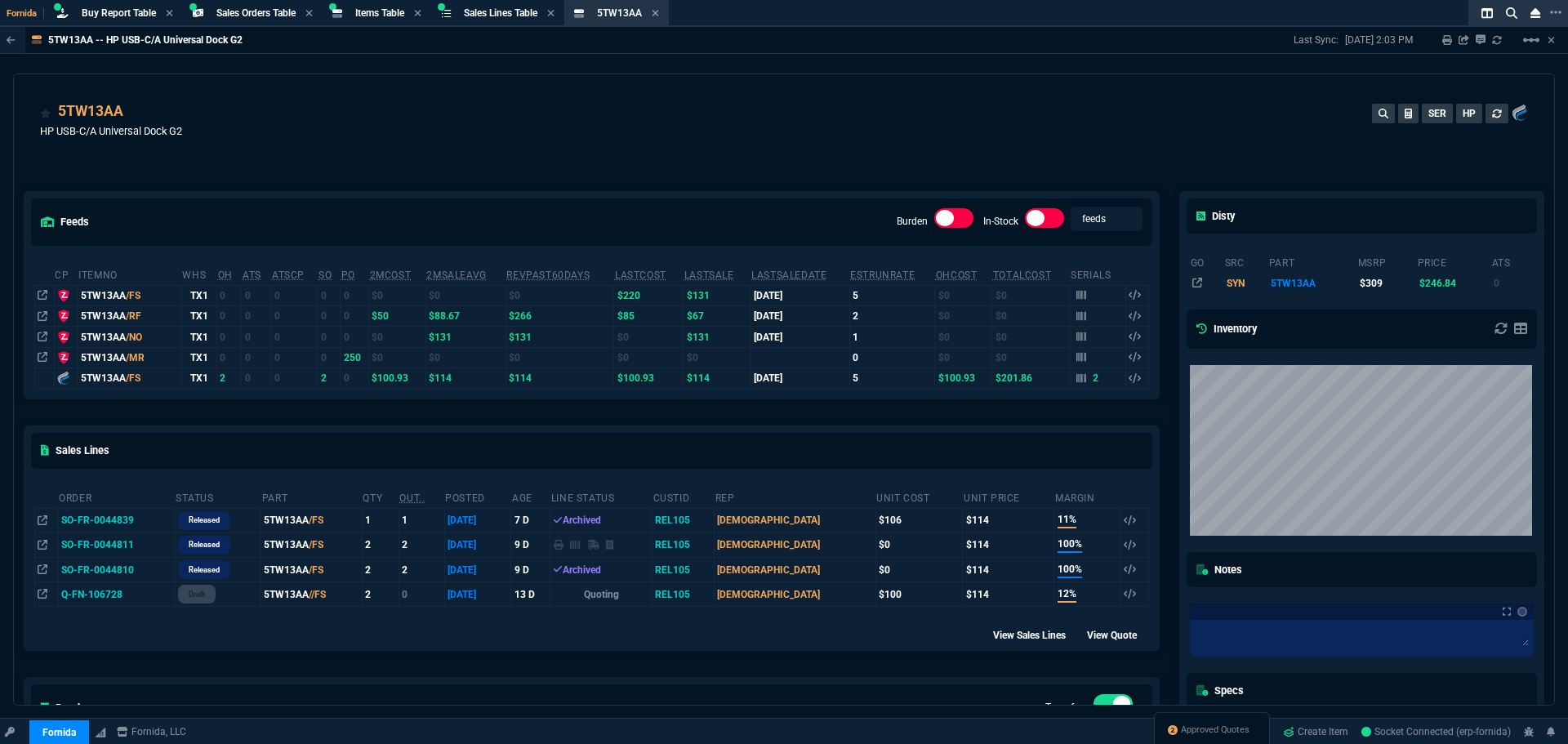
click at [105, 548] on td "SO-FR-0044811" at bounding box center [116, 544] width 117 height 24
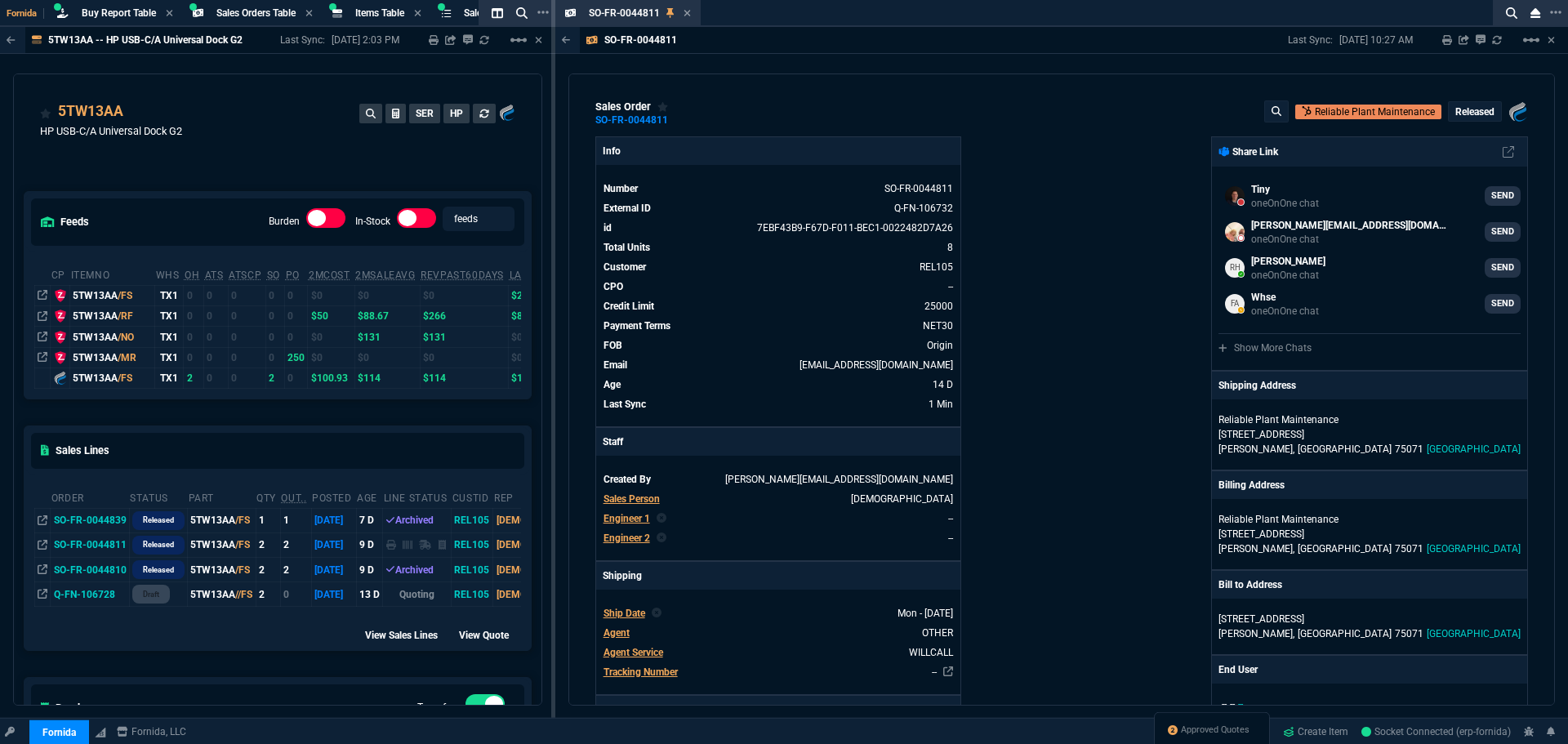
select select "9: OCAM"
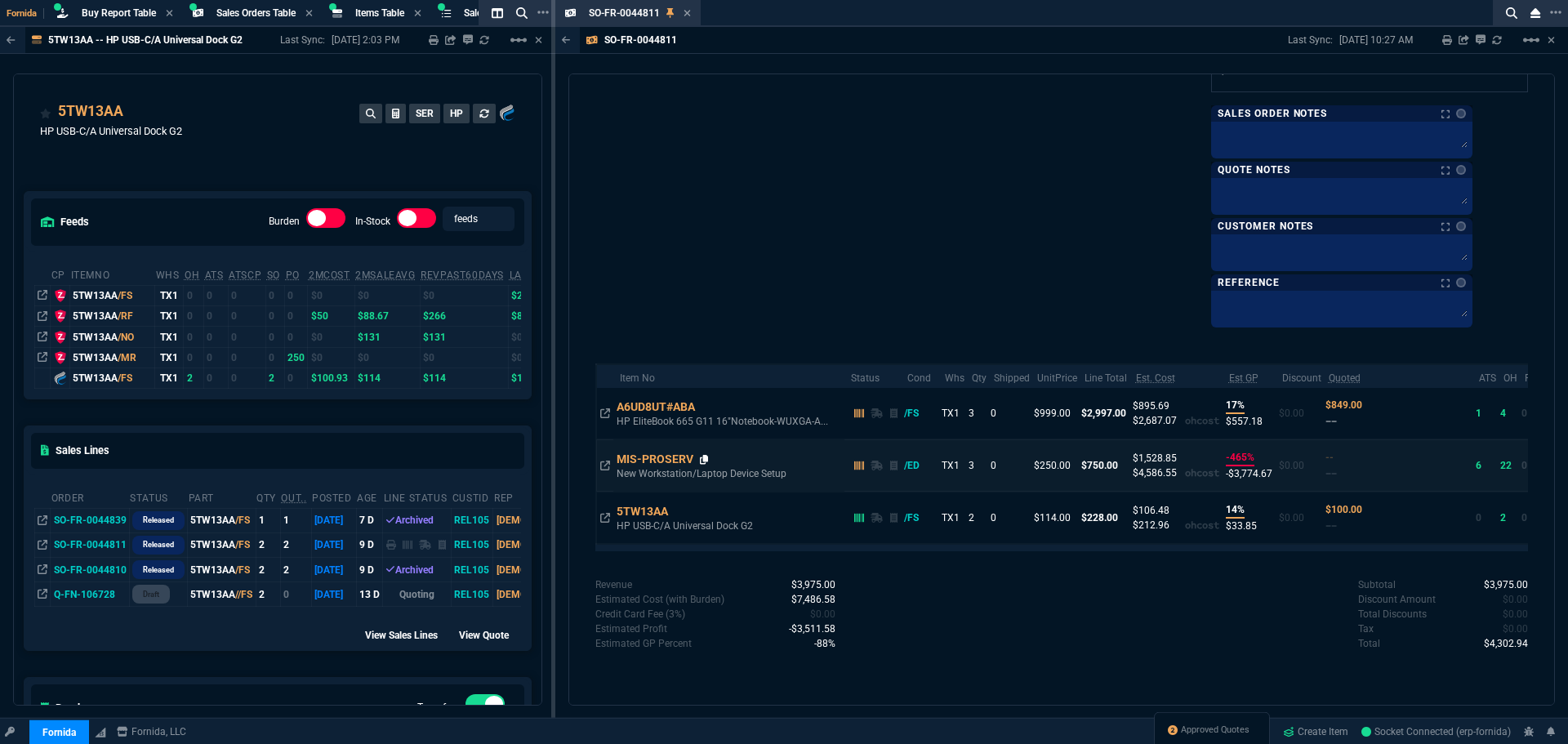
click at [705, 457] on icon at bounding box center [704, 460] width 9 height 10
